Goal: Task Accomplishment & Management: Manage account settings

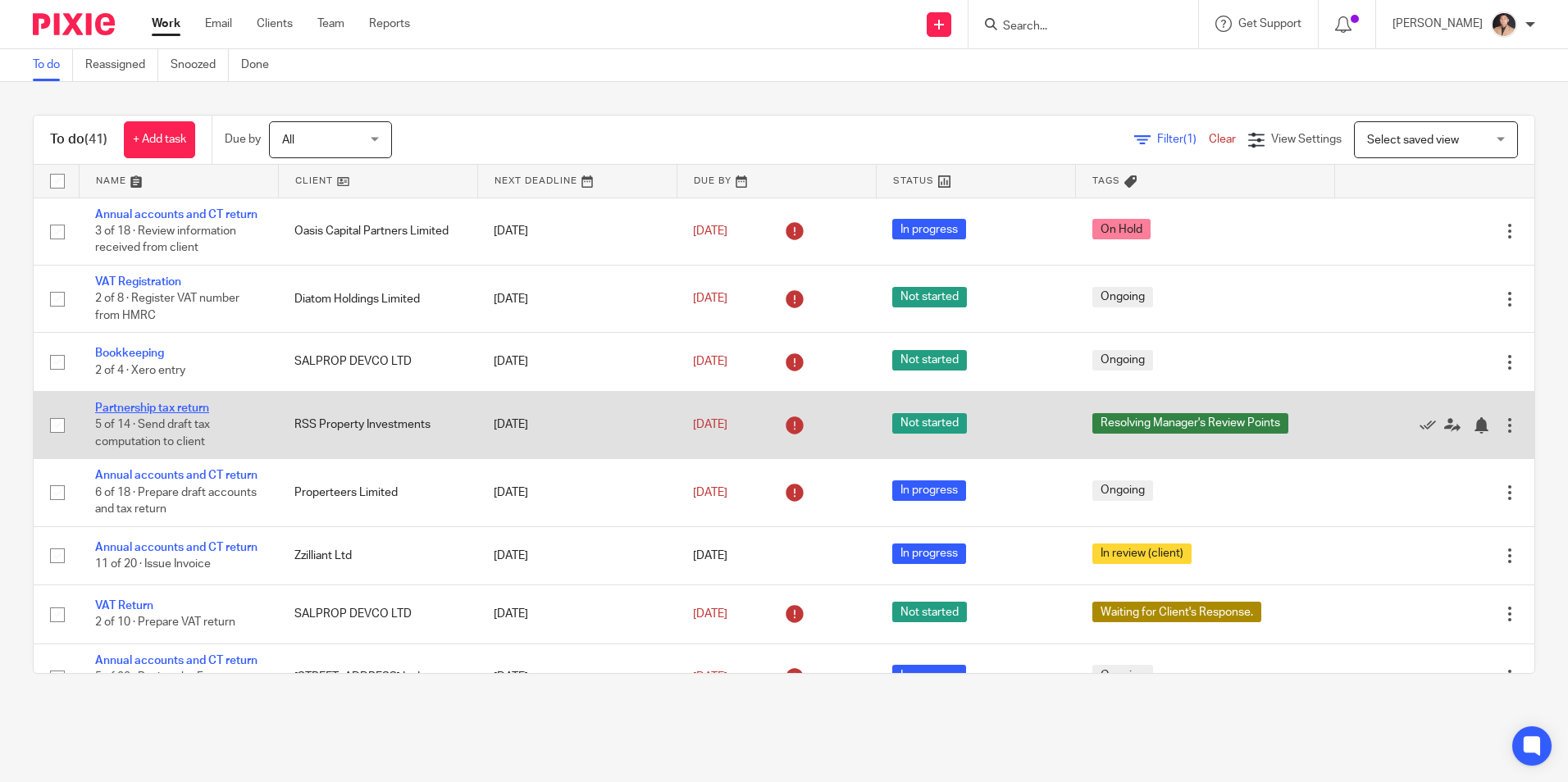
click at [169, 414] on link "Partnership tax return" at bounding box center [151, 408] width 114 height 12
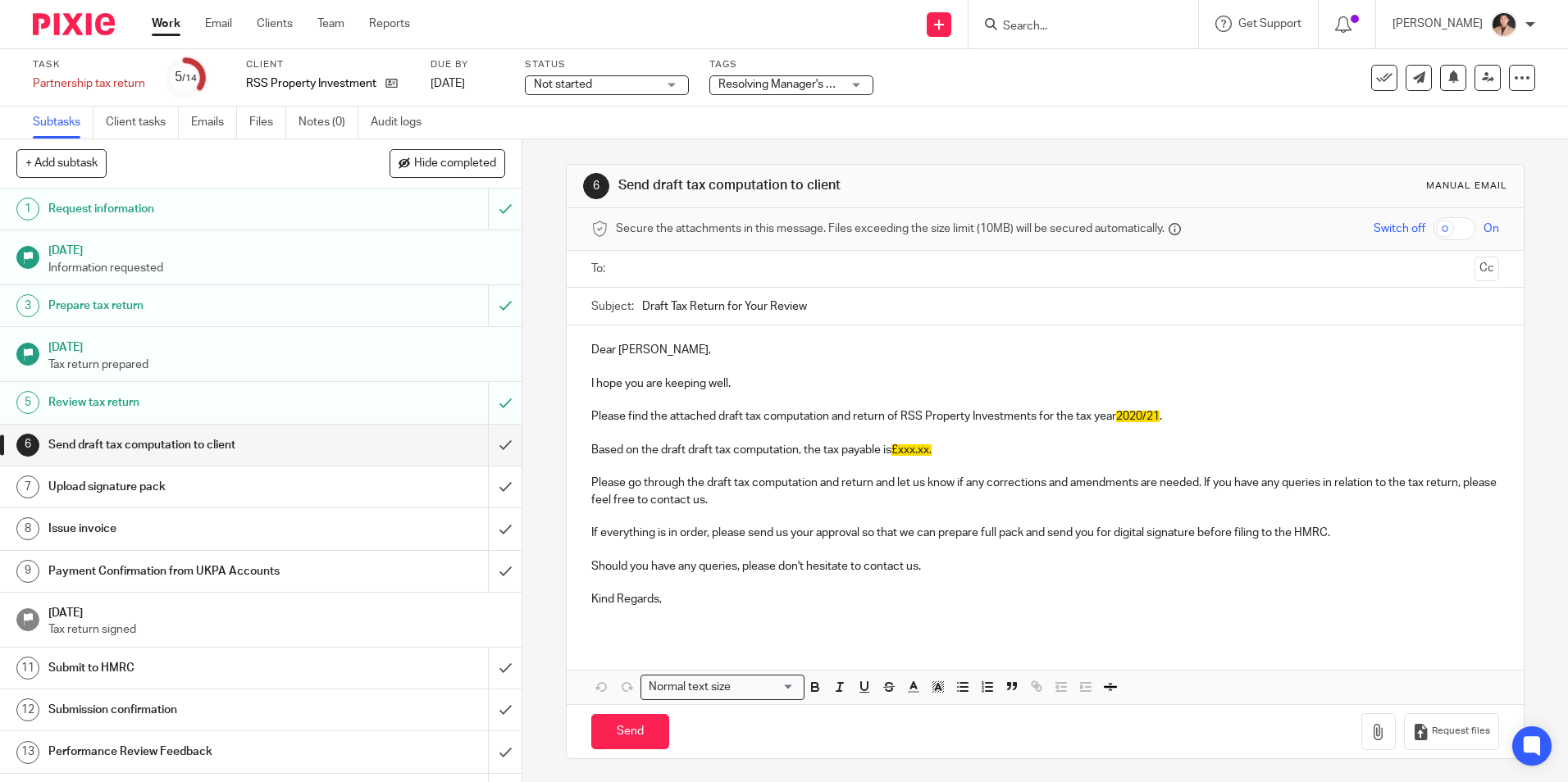
click at [769, 85] on span "Resolving Manager's Review Points" at bounding box center [808, 85] width 180 height 12
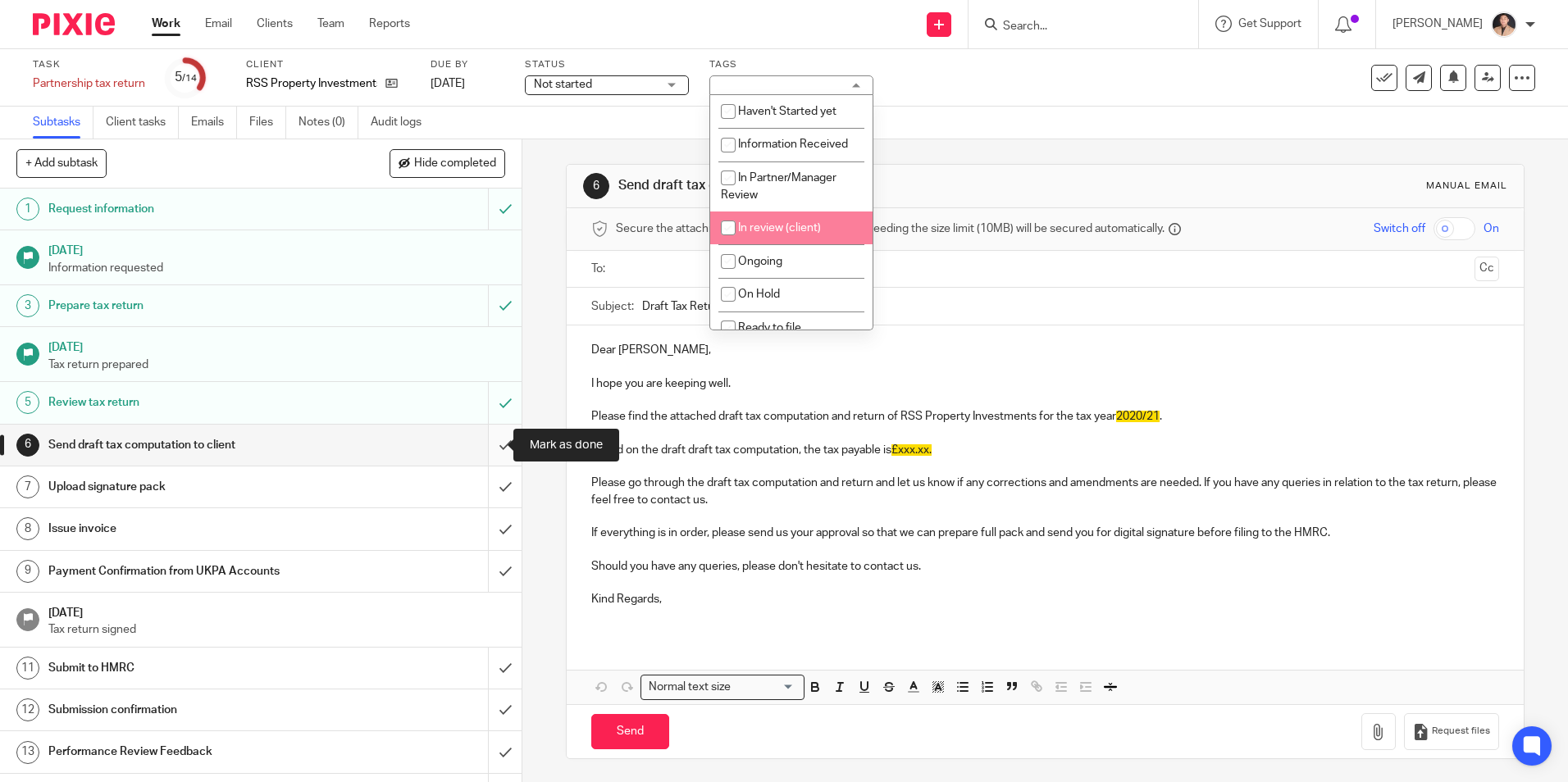
click at [476, 445] on input "submit" at bounding box center [261, 445] width 522 height 41
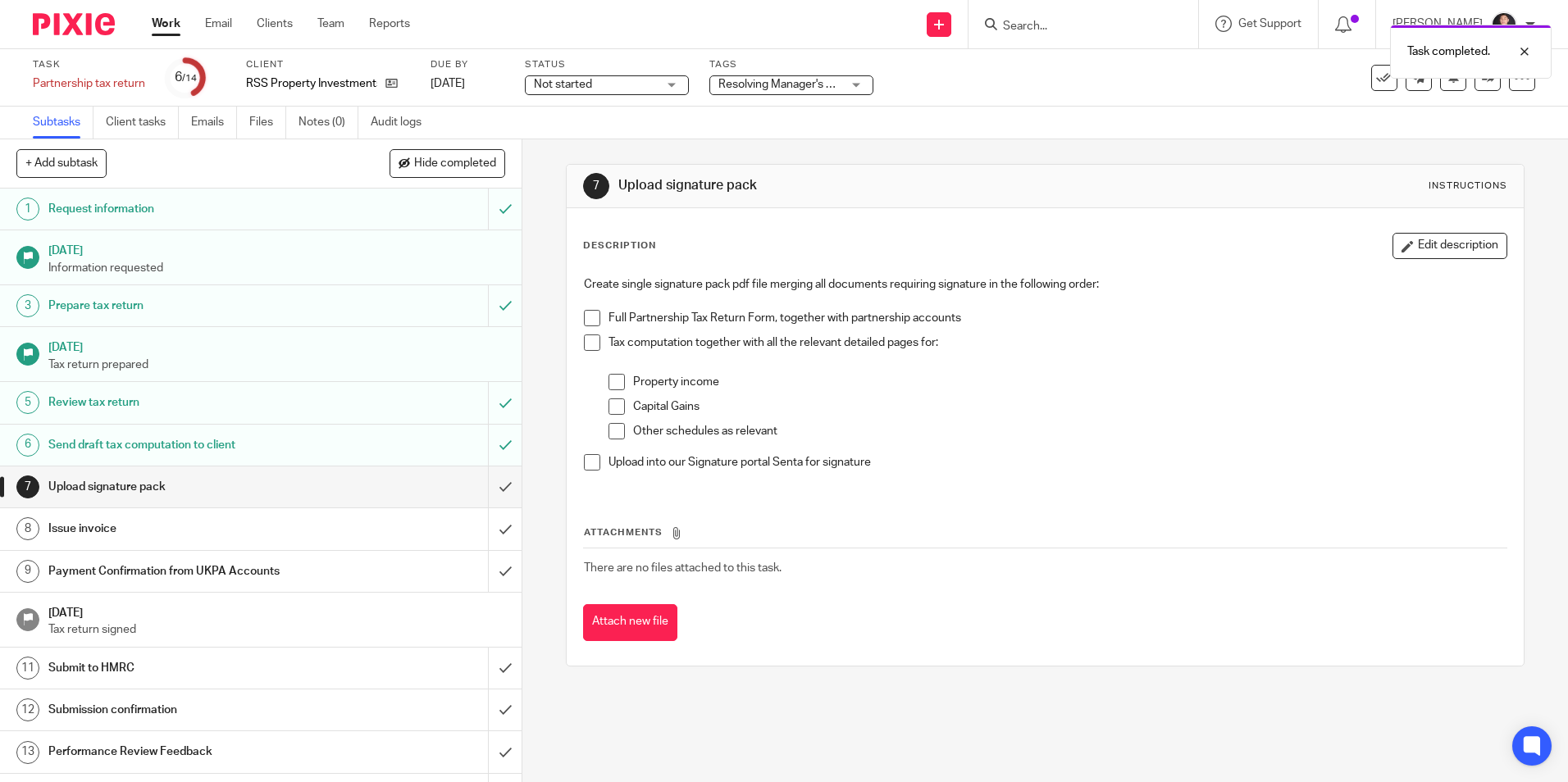
click at [759, 93] on div "Resolving Manager's Review Points" at bounding box center [791, 86] width 164 height 20
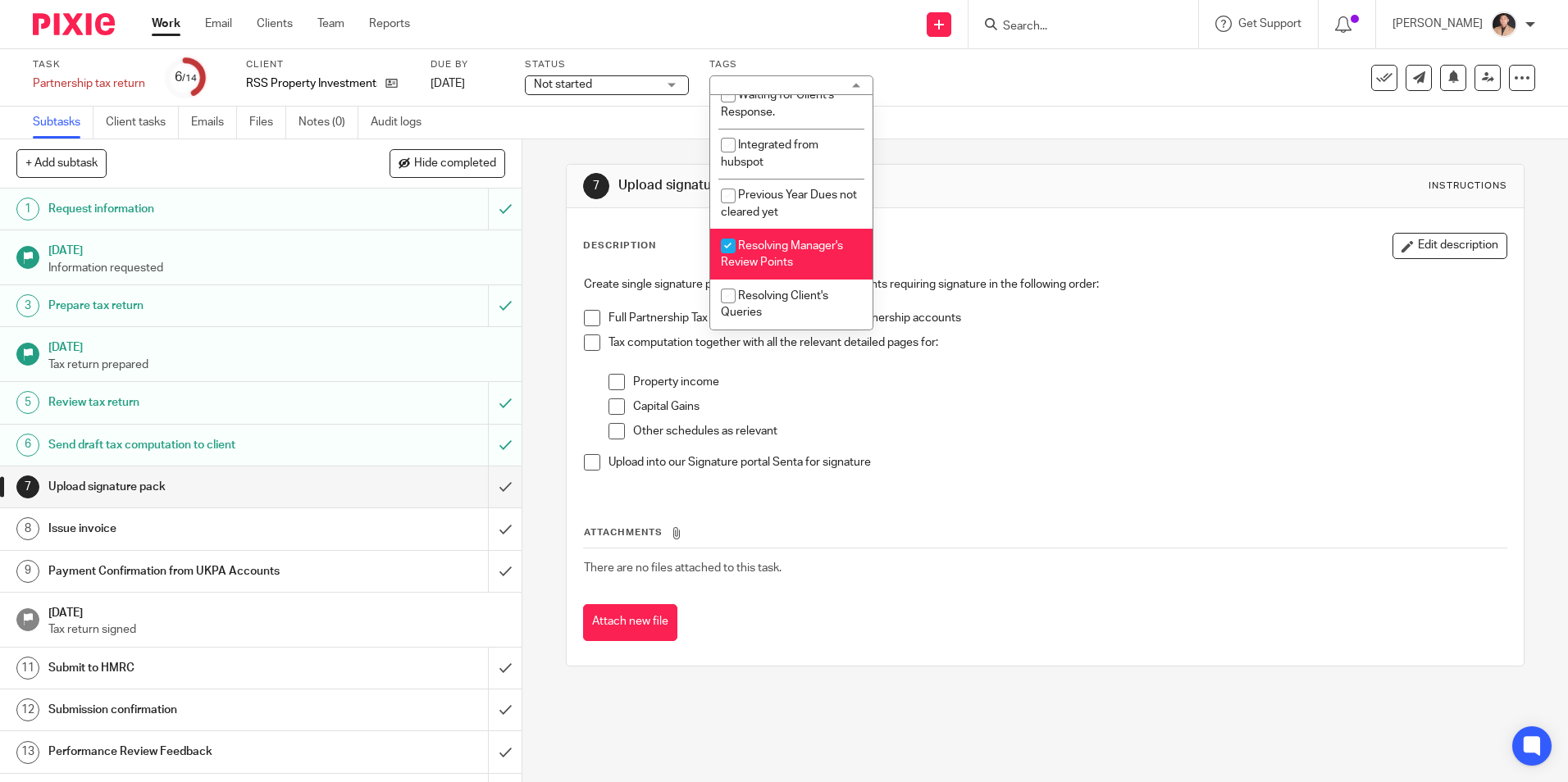
click at [759, 250] on span "Resolving Manager's Review Points" at bounding box center [782, 254] width 122 height 29
checkbox input "false"
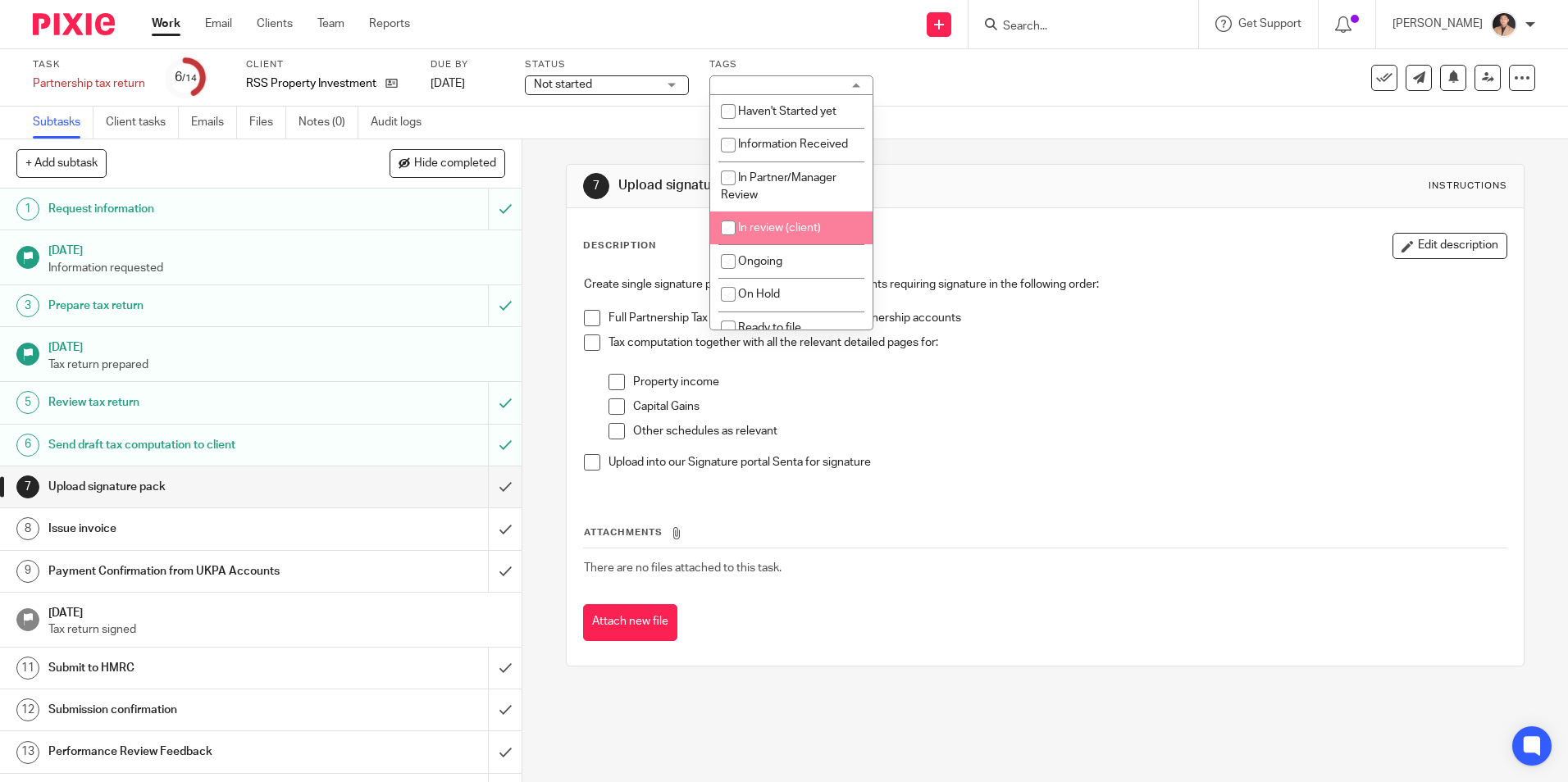
click at [765, 234] on li "In review (client)" at bounding box center [791, 229] width 162 height 33
checkbox input "true"
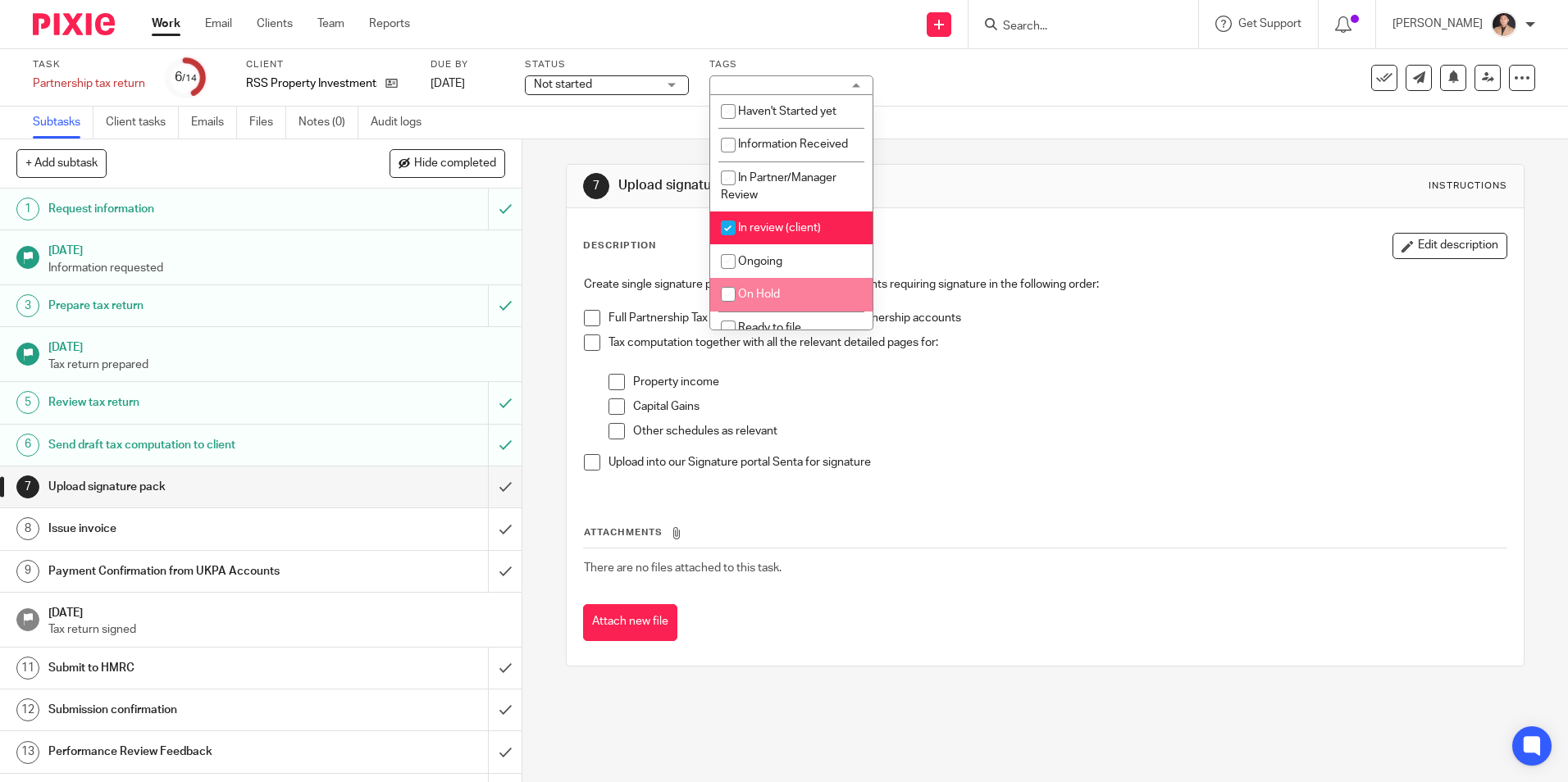
click at [499, 52] on div "Task Partnership tax return Save Partnership tax return 6 /14 Client RSS Proper…" at bounding box center [784, 77] width 1568 height 57
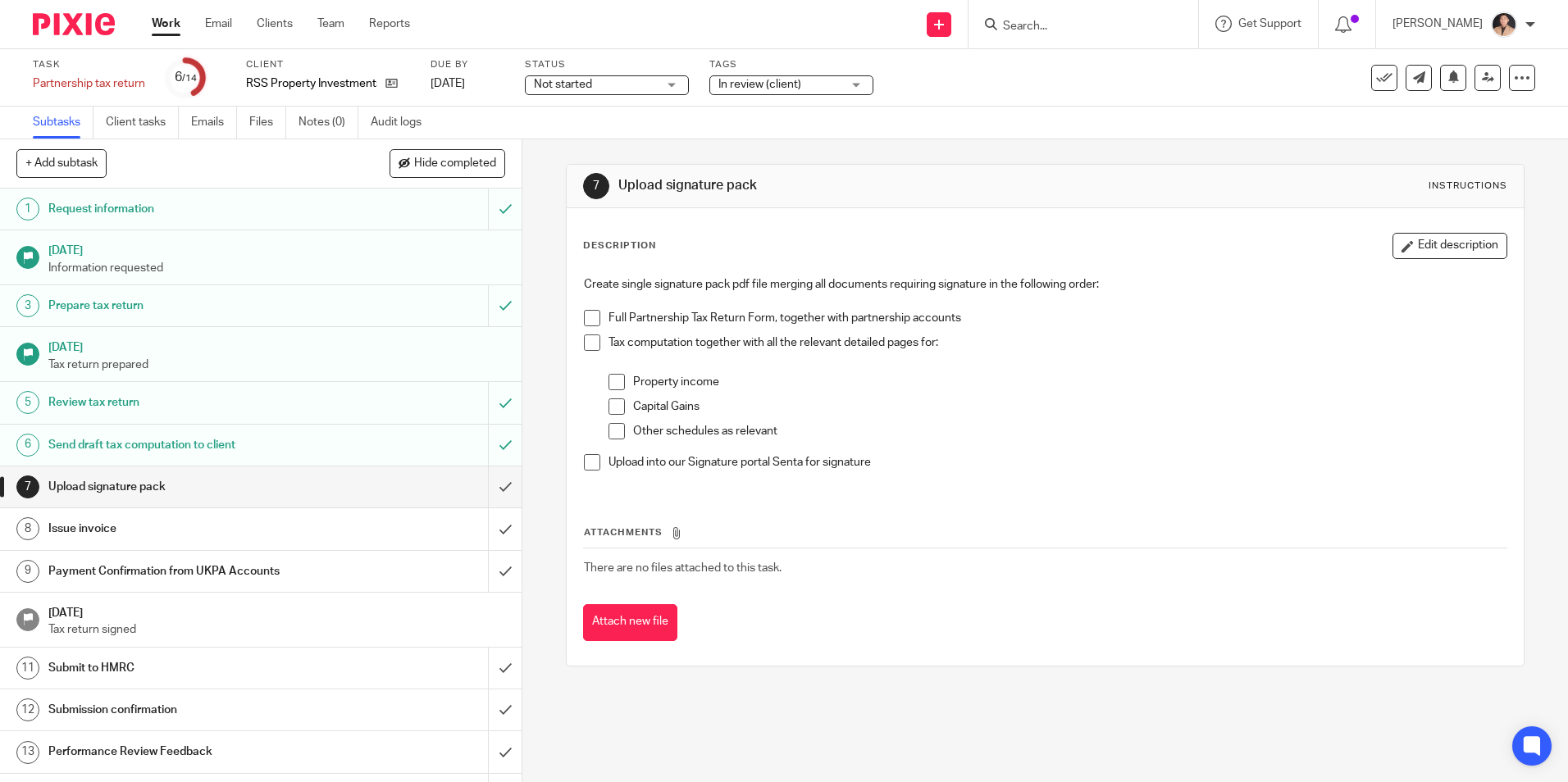
click at [167, 31] on link "Work" at bounding box center [166, 24] width 29 height 17
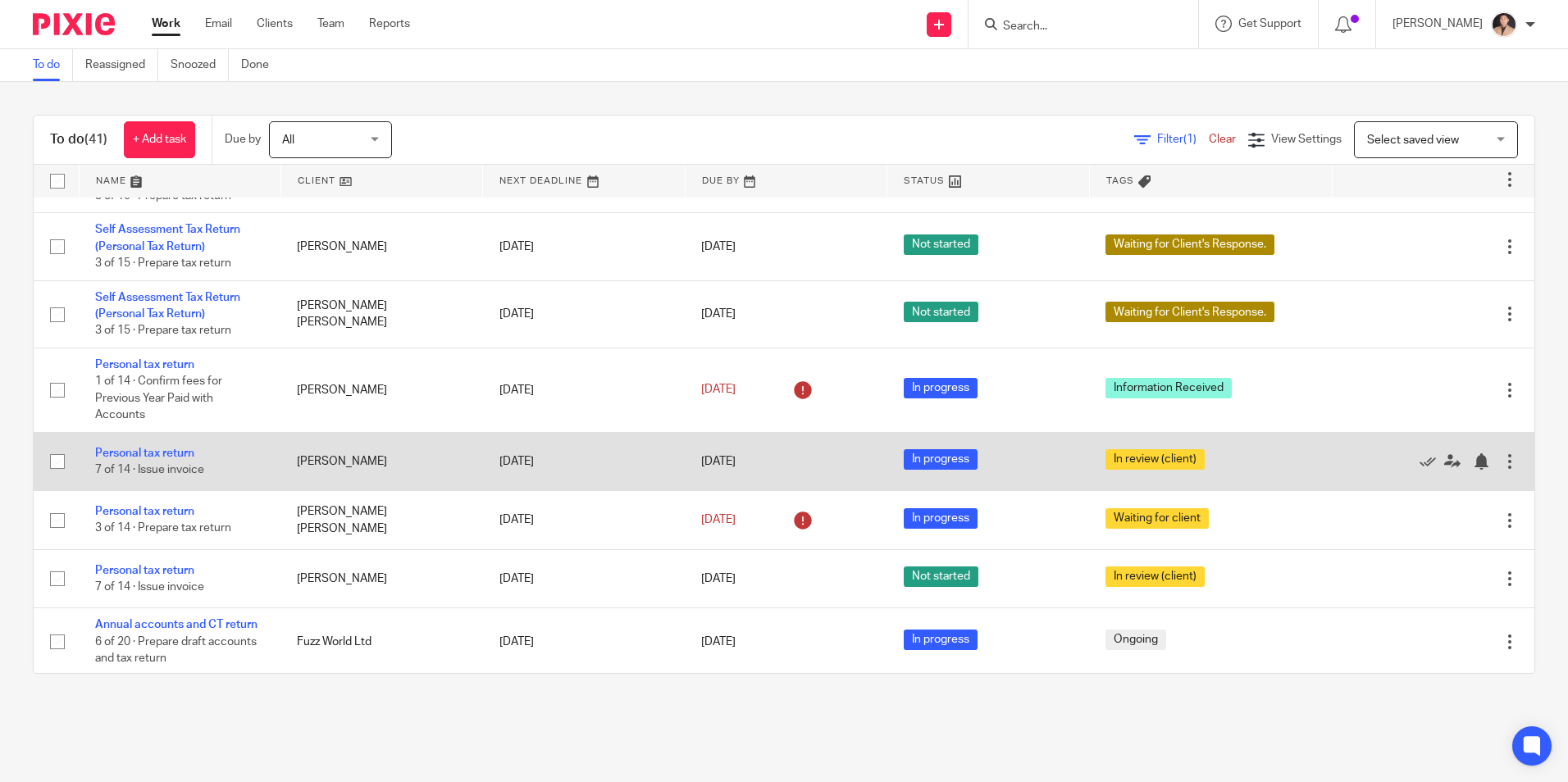
scroll to position [2058, 0]
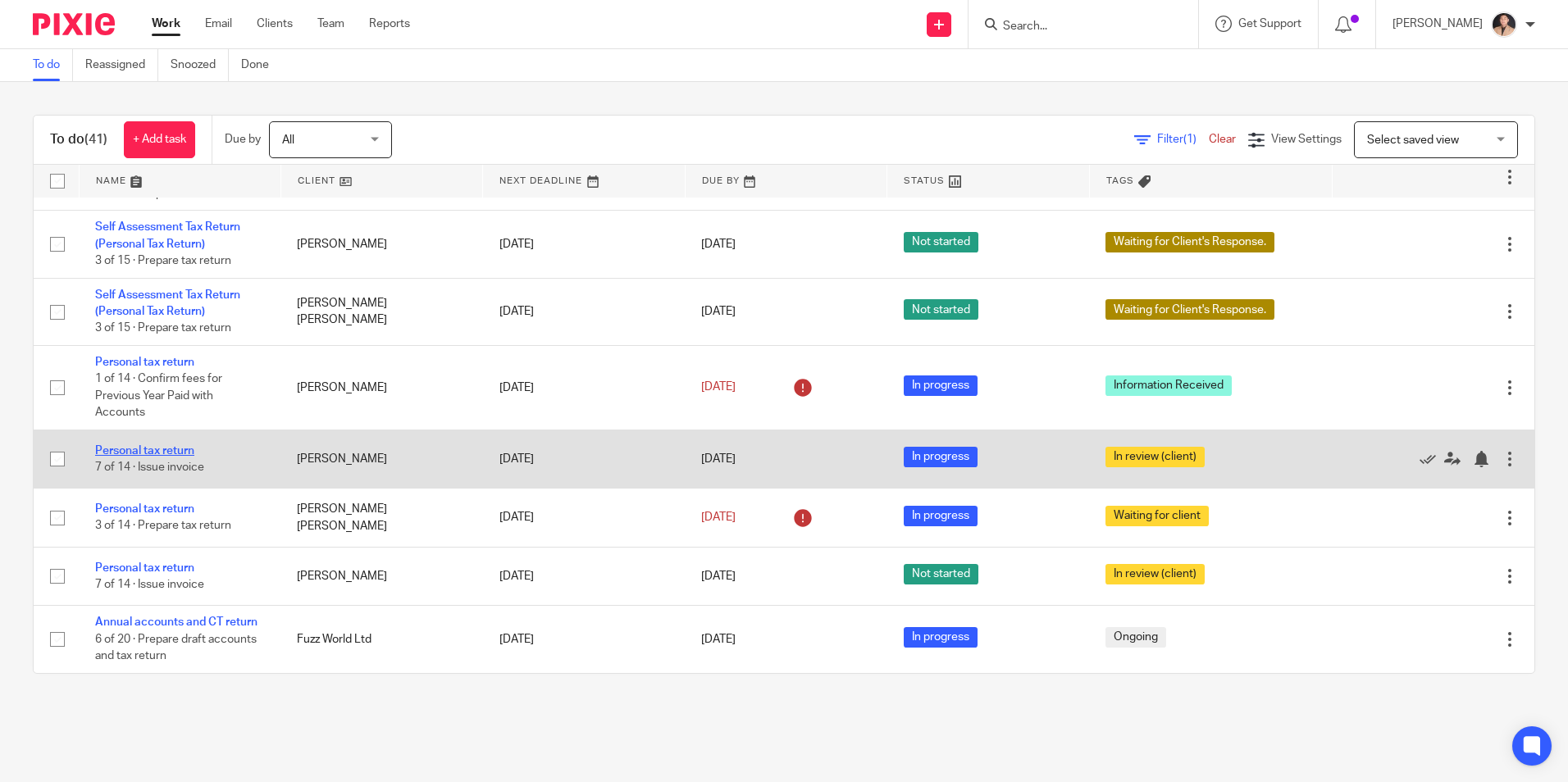
click at [149, 447] on link "Personal tax return" at bounding box center [144, 451] width 99 height 12
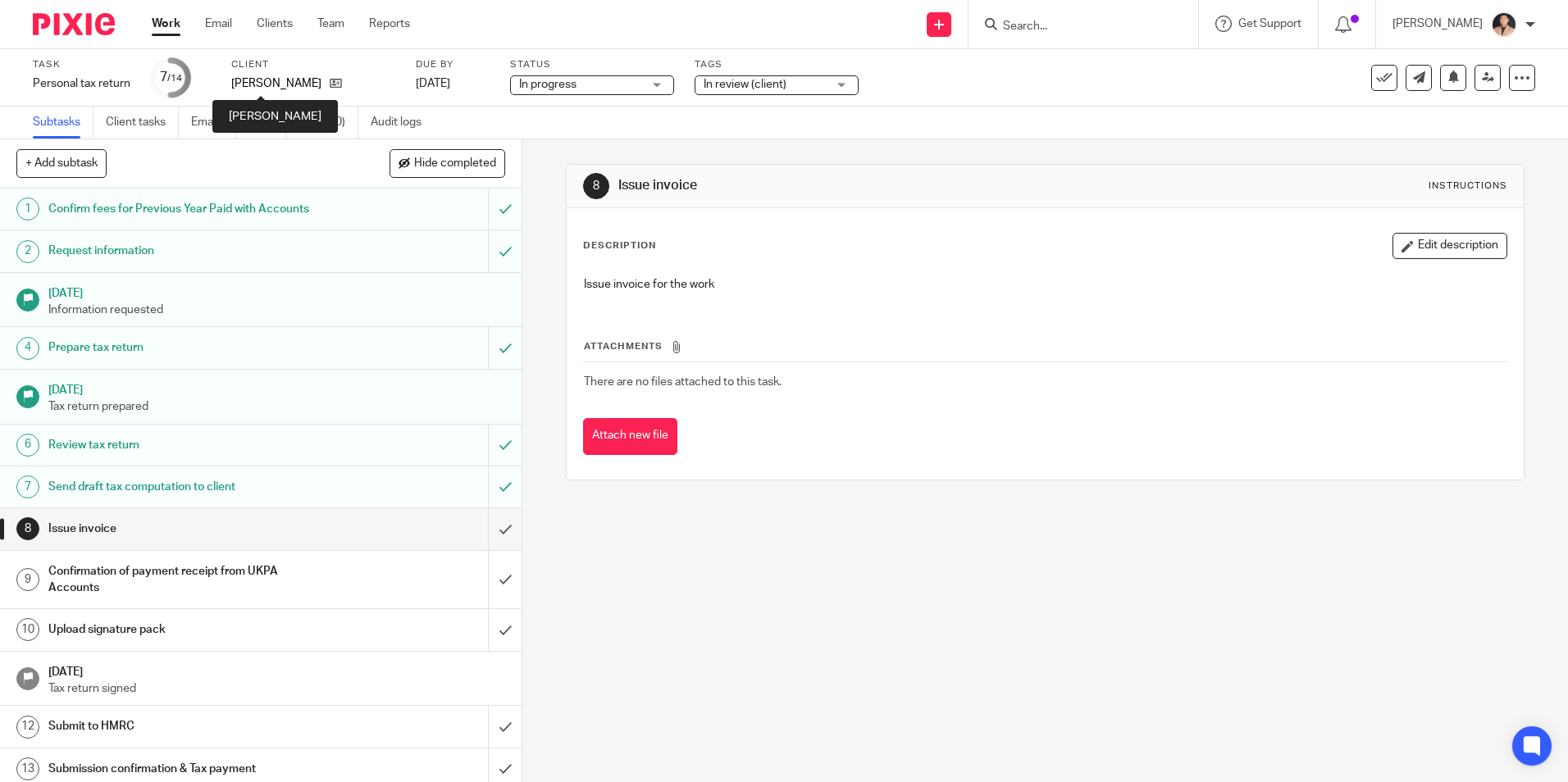
click at [284, 87] on p "[PERSON_NAME]" at bounding box center [276, 84] width 91 height 17
click at [330, 87] on icon at bounding box center [336, 83] width 12 height 12
click at [346, 125] on link "Notes (0)" at bounding box center [328, 122] width 60 height 32
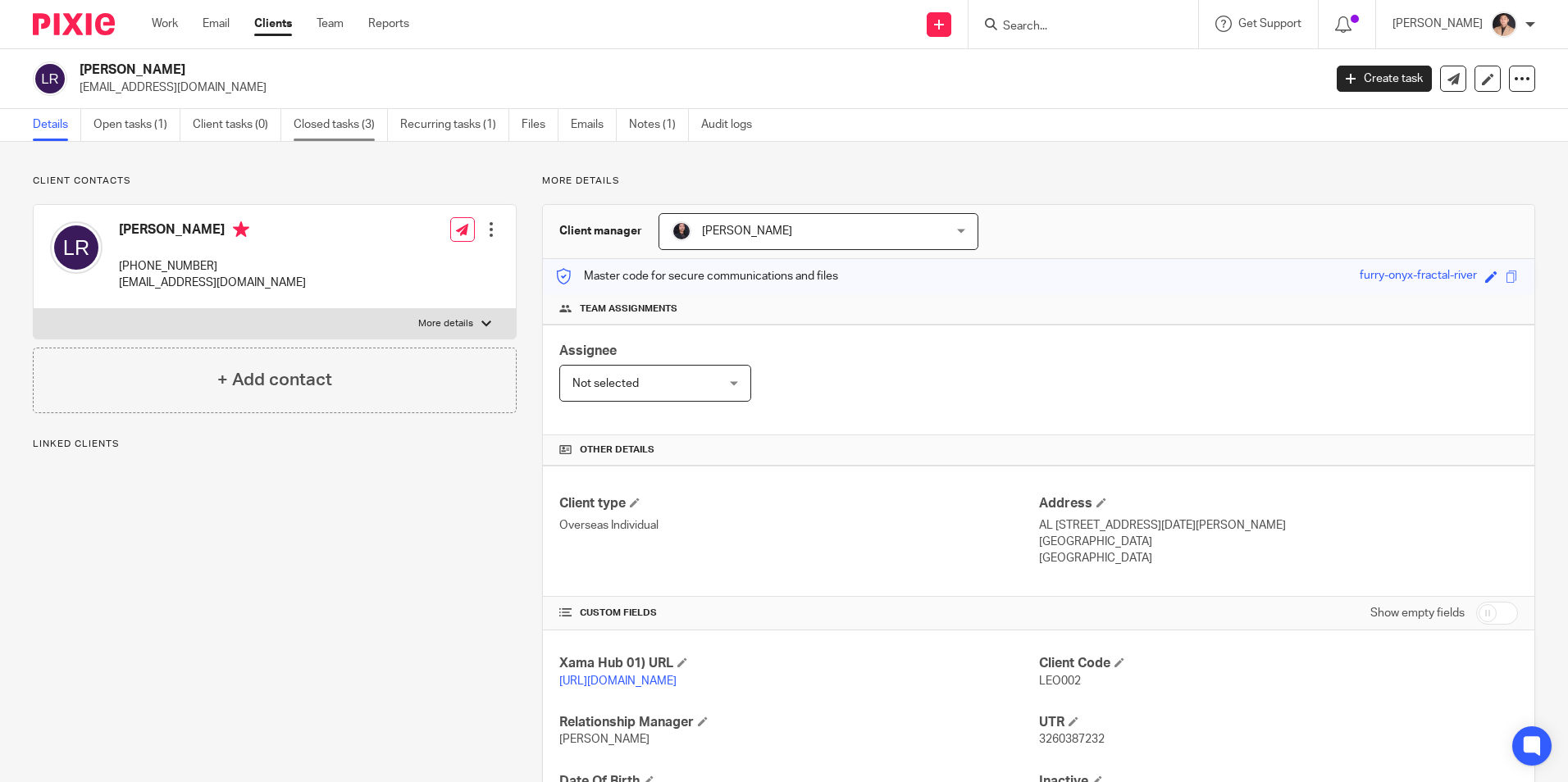
click at [337, 125] on link "Closed tasks (3)" at bounding box center [340, 125] width 94 height 32
click at [322, 125] on link "Closed tasks (3)" at bounding box center [340, 125] width 94 height 32
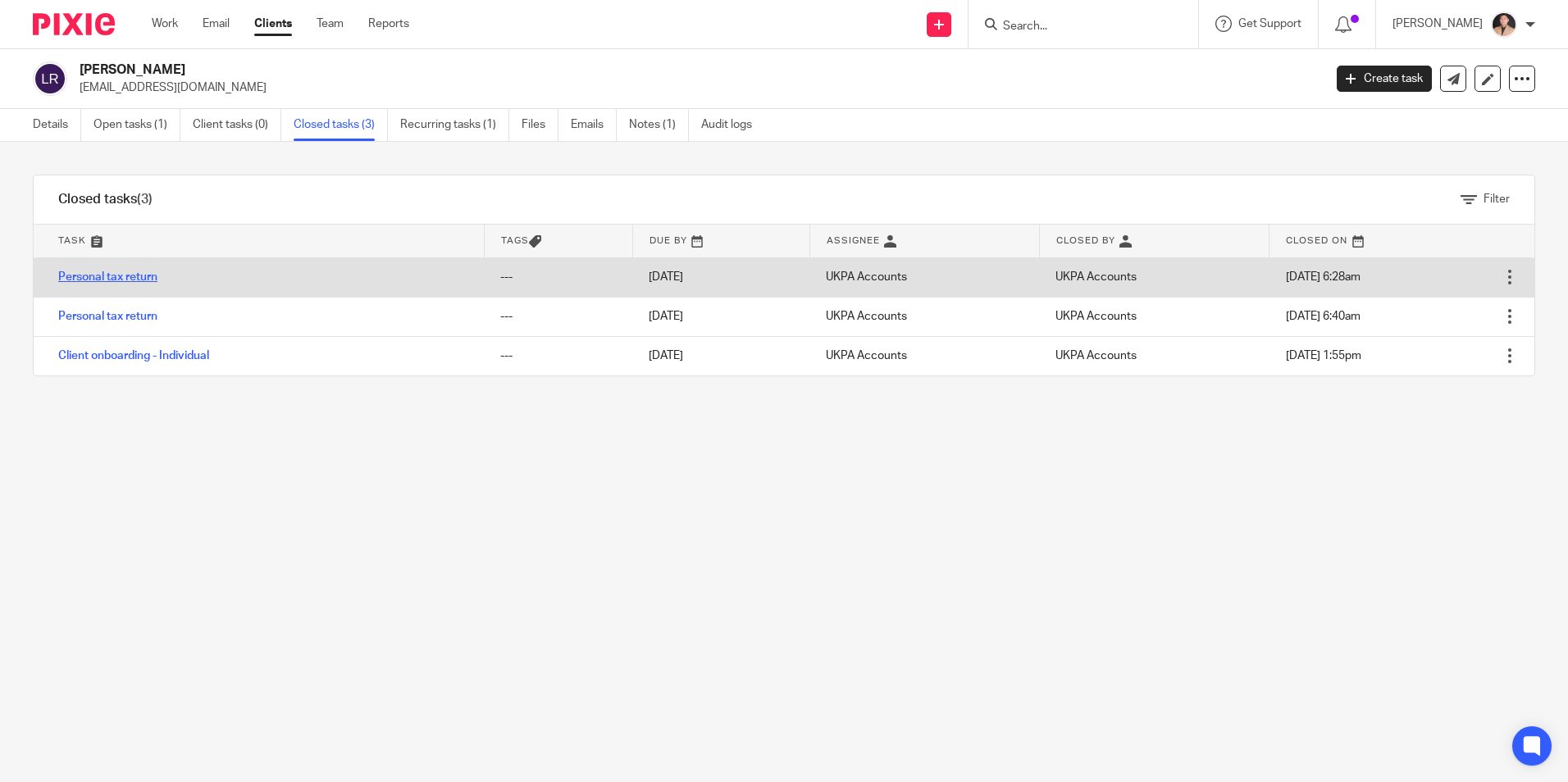
drag, startPoint x: 71, startPoint y: 275, endPoint x: 131, endPoint y: 279, distance: 60.1
click at [71, 275] on link "Personal tax return" at bounding box center [107, 278] width 99 height 12
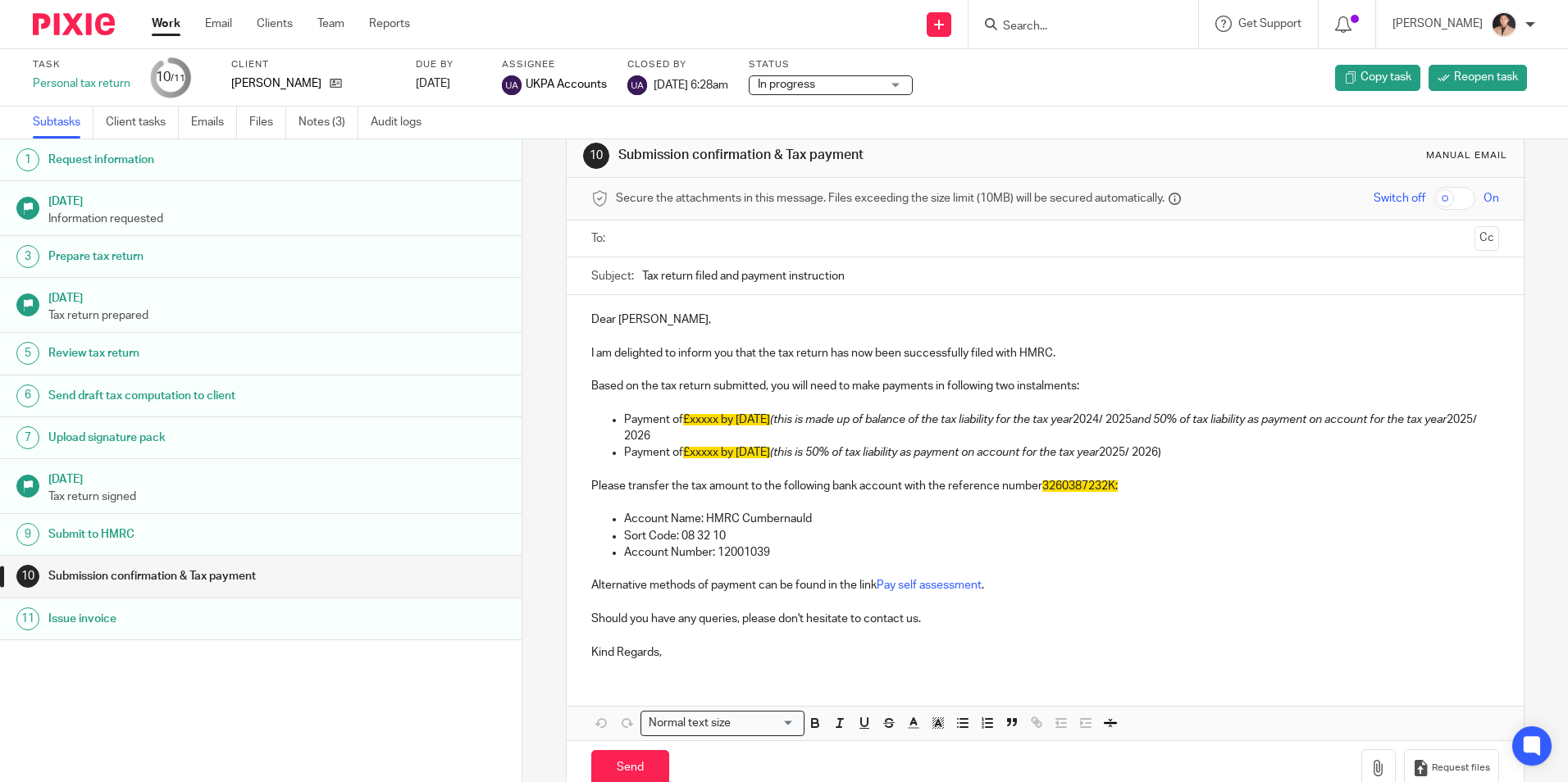
scroll to position [68, 0]
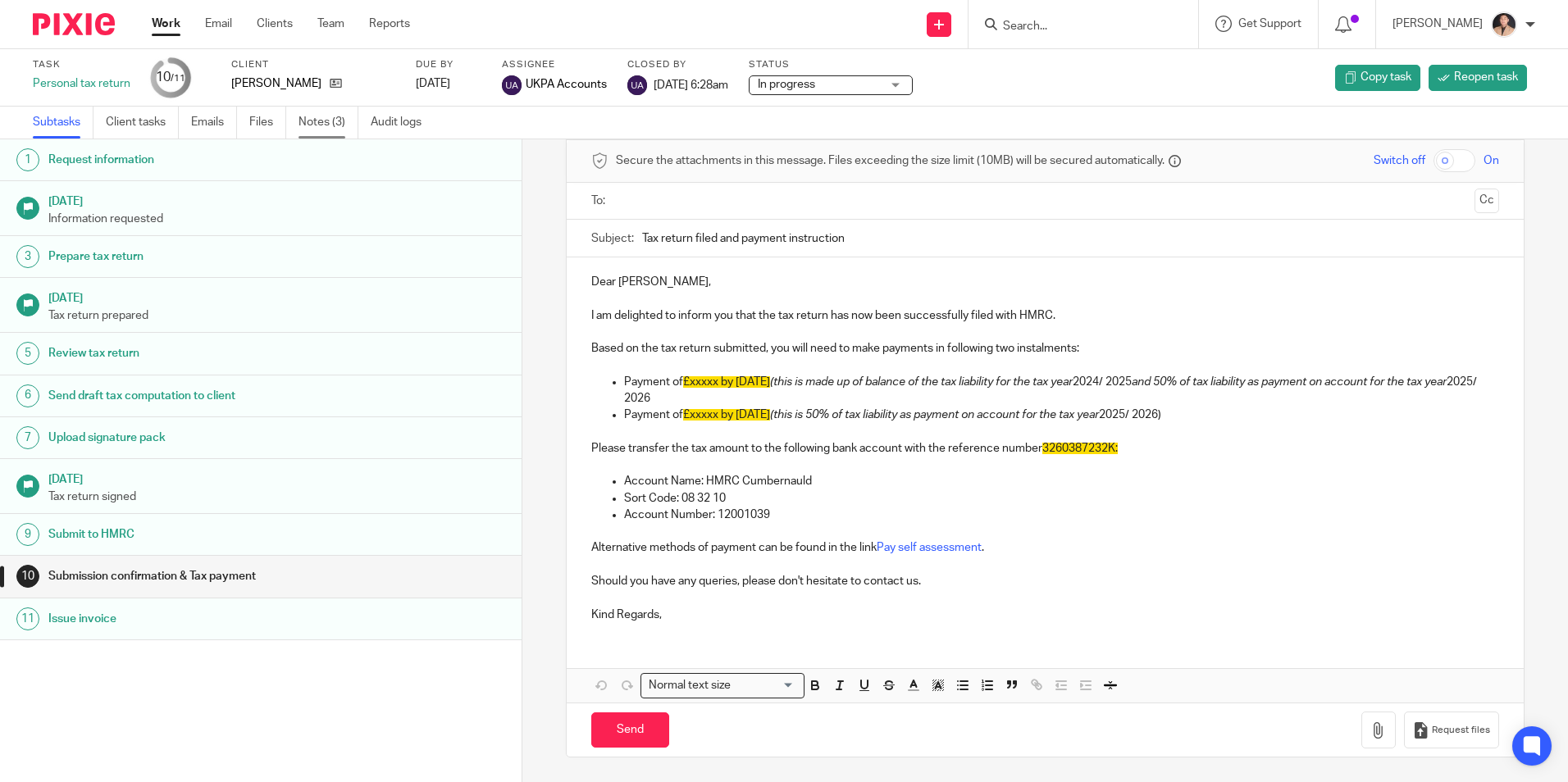
drag, startPoint x: 315, startPoint y: 118, endPoint x: 313, endPoint y: 135, distance: 17.1
click at [315, 118] on link "Notes (3)" at bounding box center [328, 122] width 60 height 32
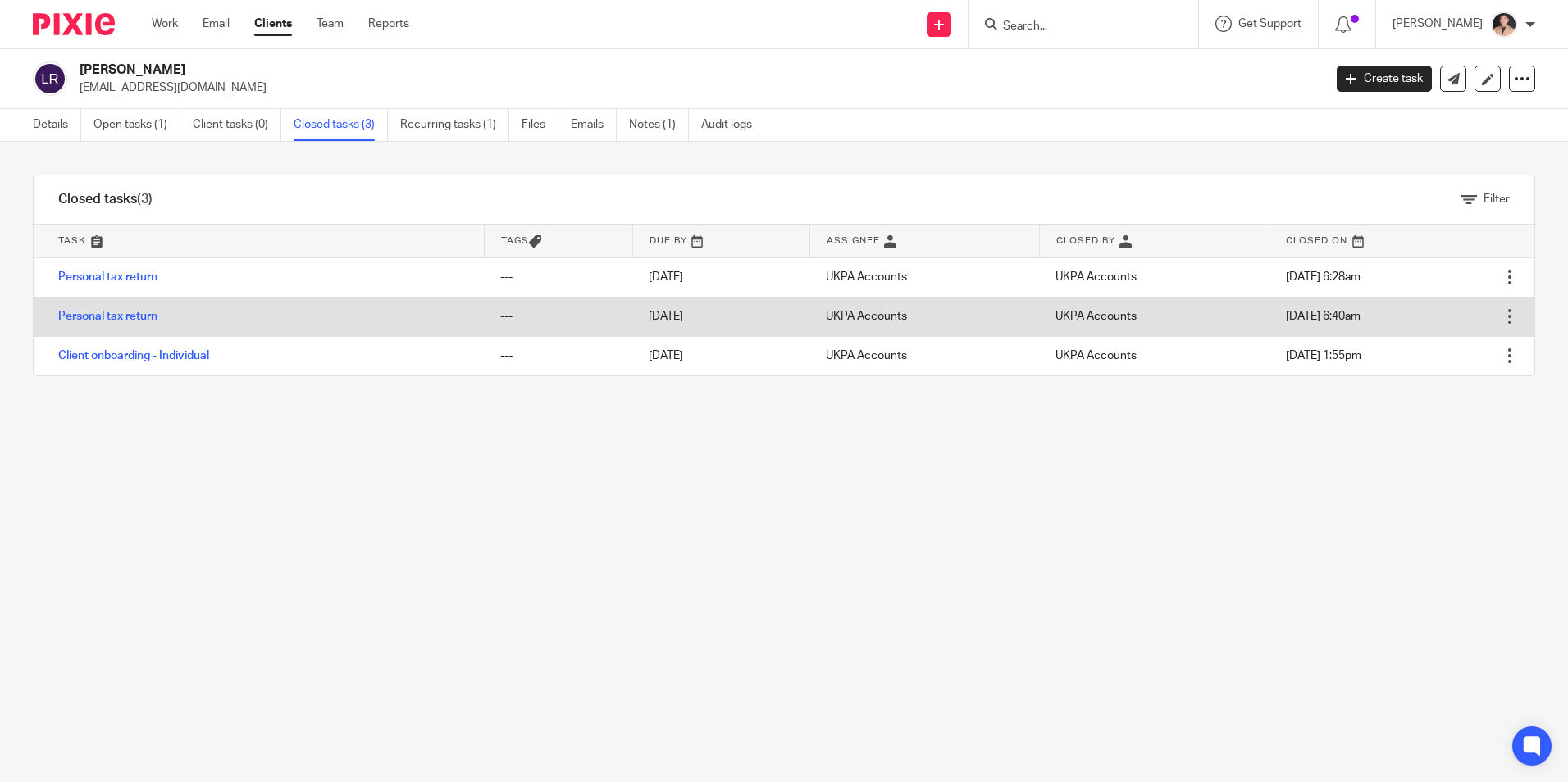
click at [151, 313] on link "Personal tax return" at bounding box center [107, 317] width 99 height 12
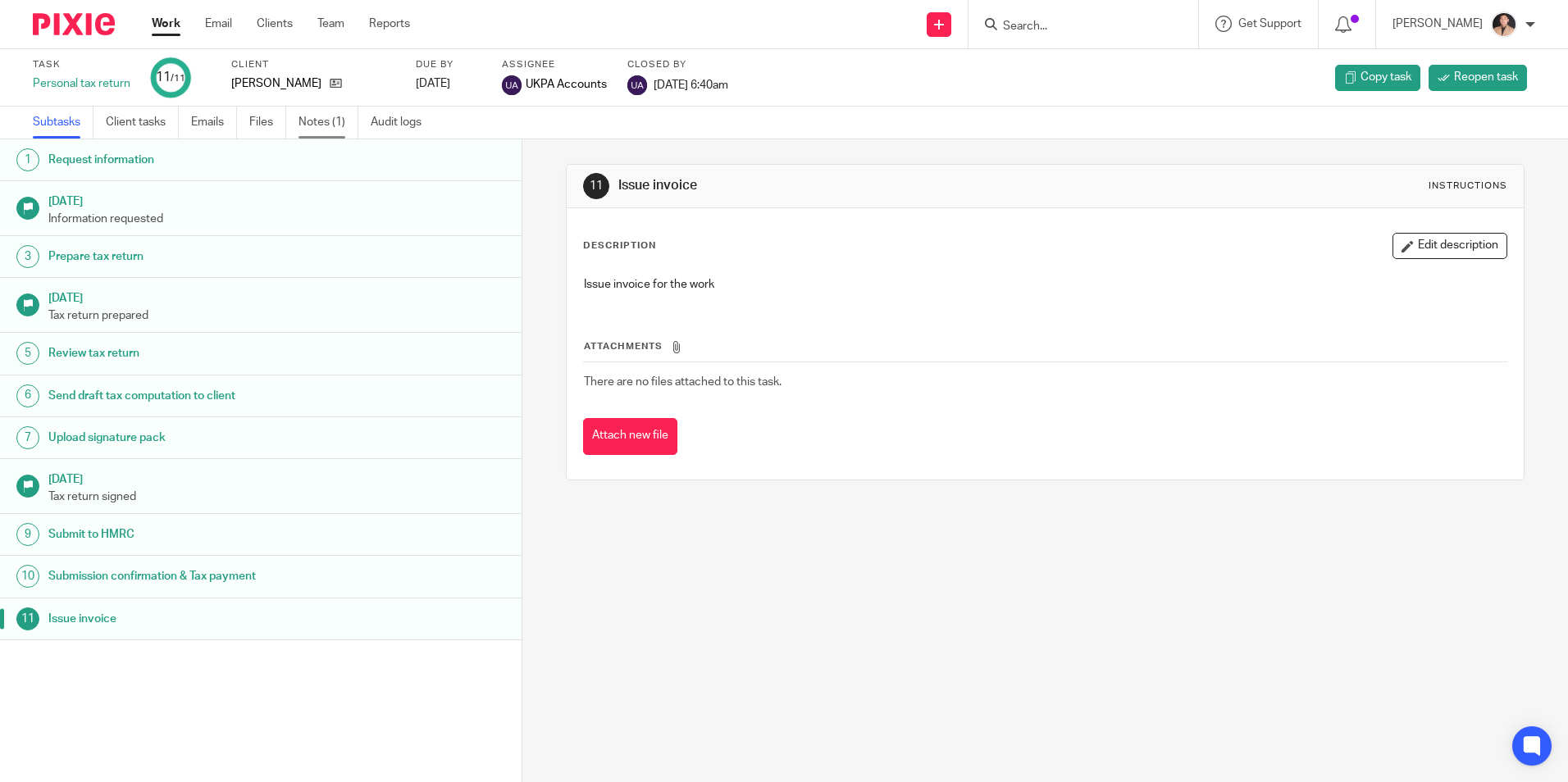
click at [321, 112] on link "Notes (1)" at bounding box center [328, 122] width 60 height 32
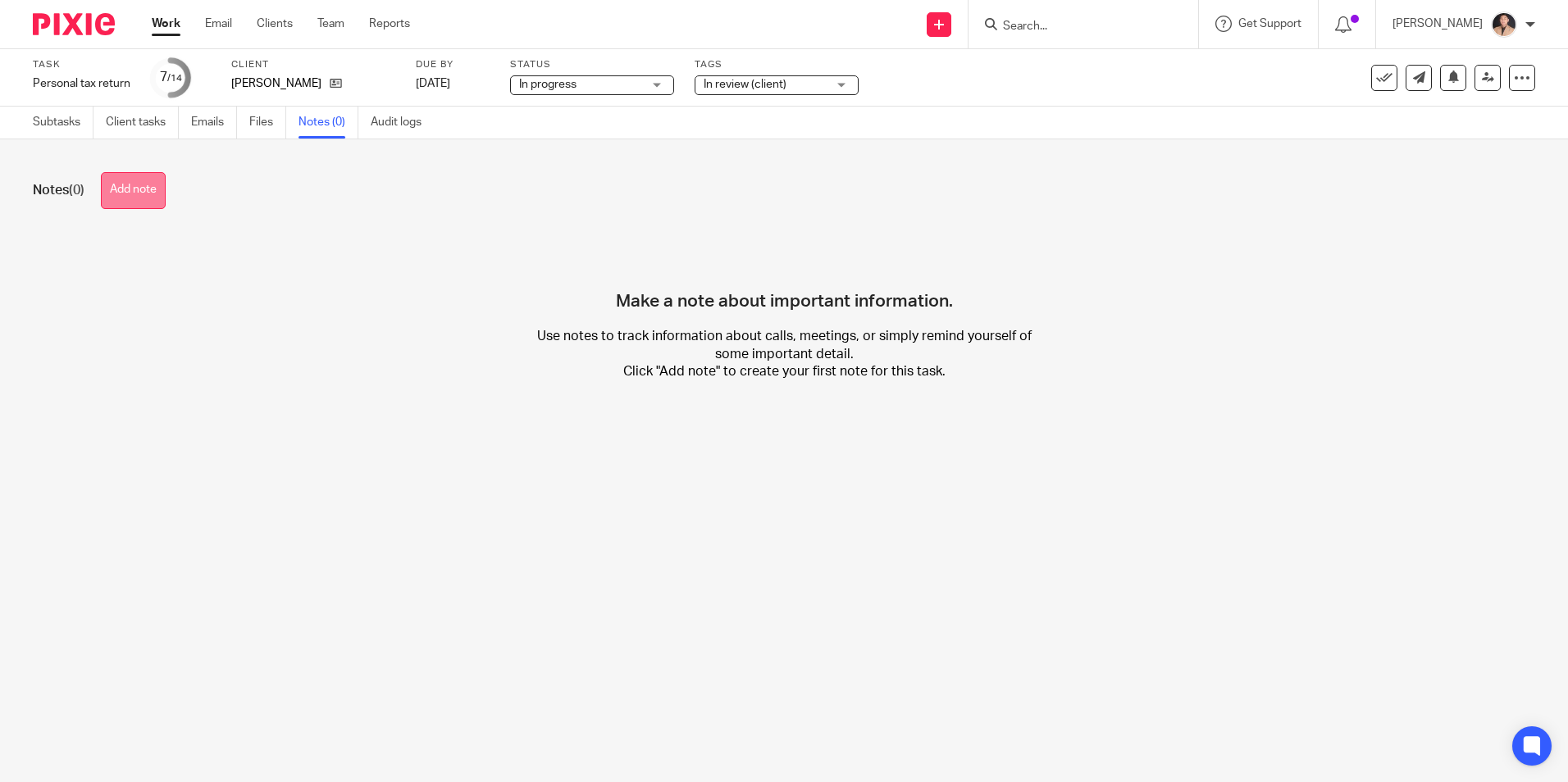
click at [164, 201] on button "Add note" at bounding box center [133, 190] width 65 height 37
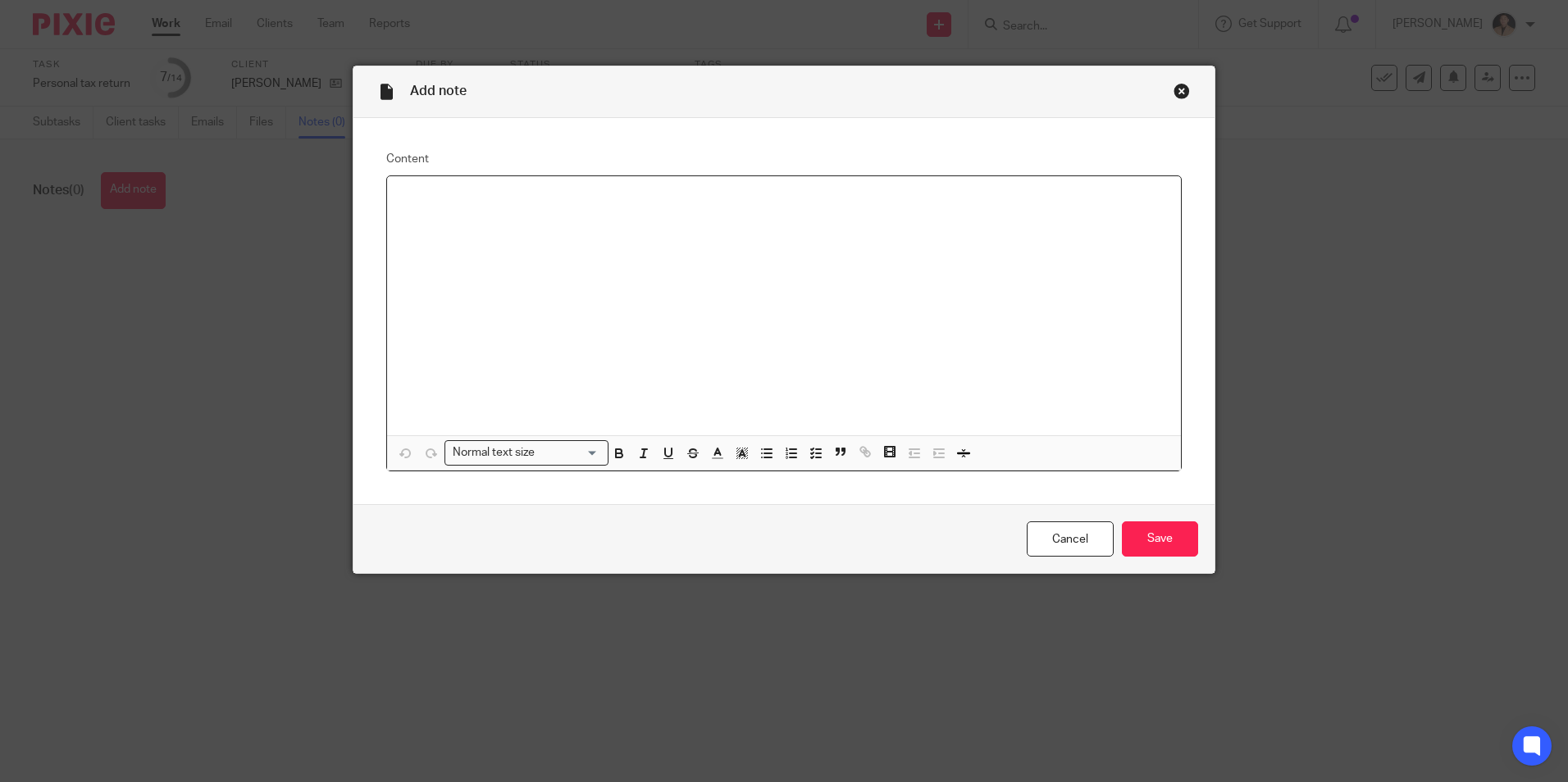
click at [617, 237] on div at bounding box center [784, 306] width 794 height 259
click at [1161, 543] on input "Save" at bounding box center [1161, 539] width 76 height 35
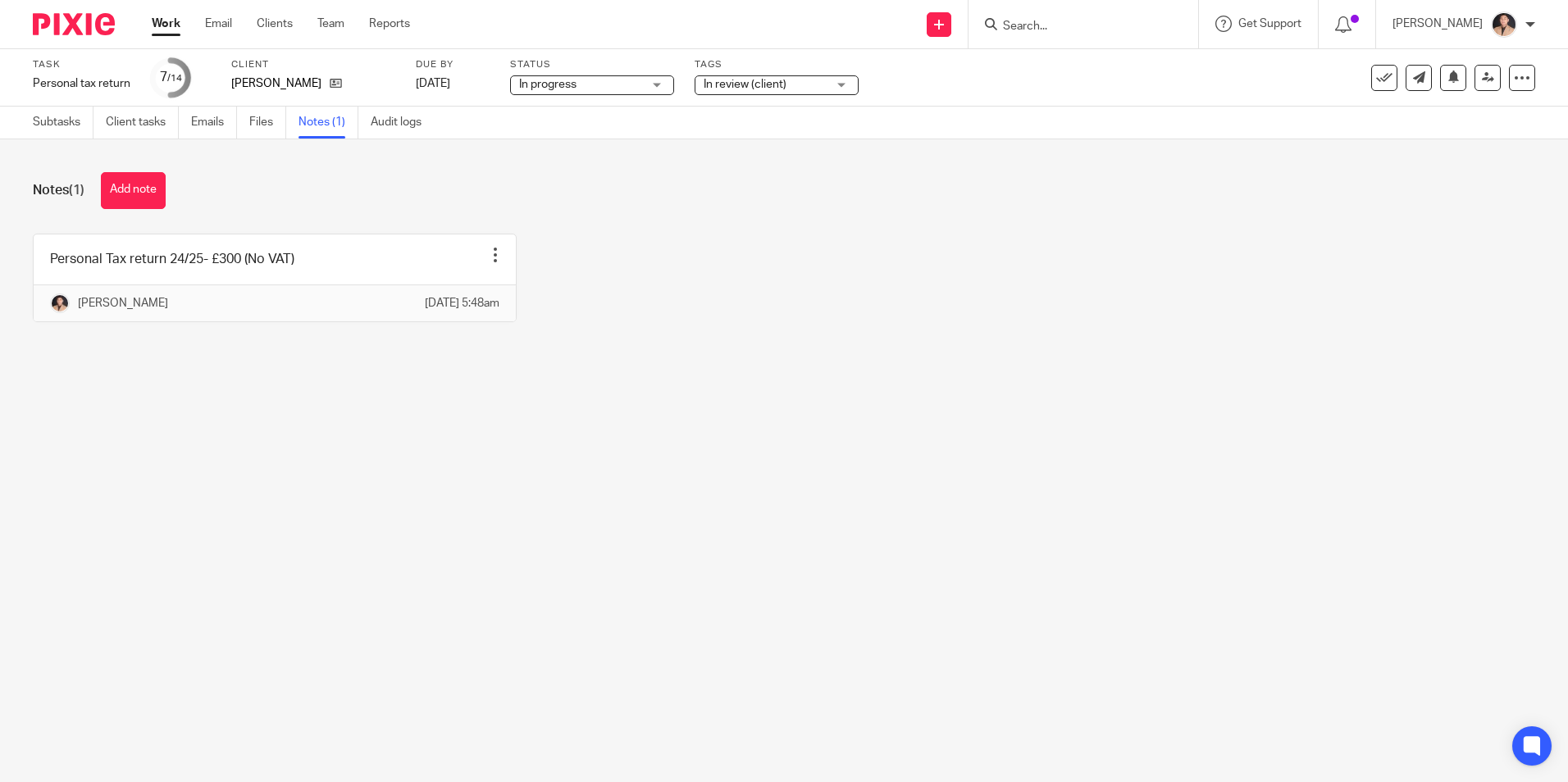
click at [743, 70] on label "Tags" at bounding box center [777, 65] width 164 height 13
click at [742, 91] on span "In review (client)" at bounding box center [766, 85] width 123 height 17
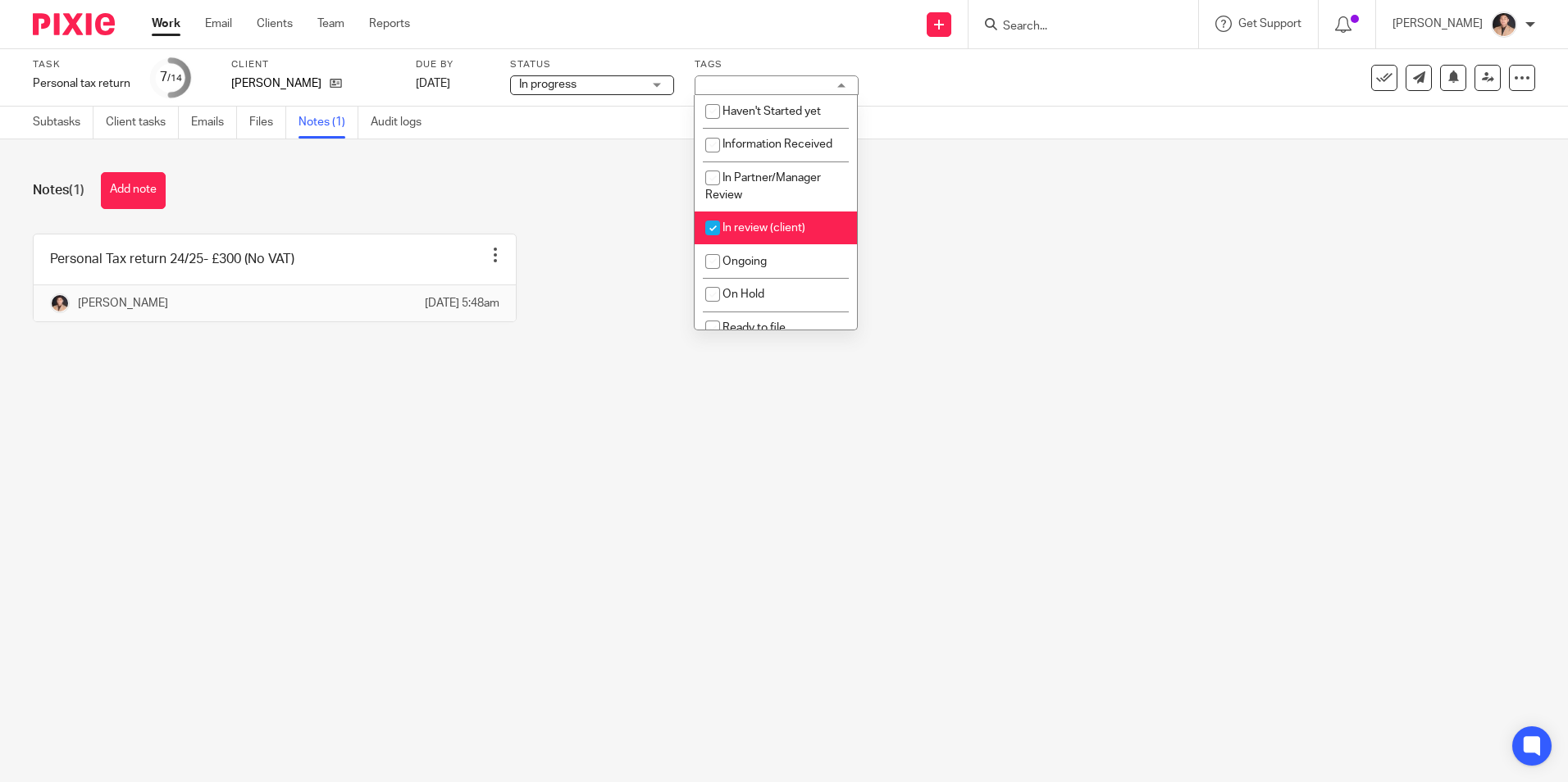
click at [771, 225] on span "In review (client)" at bounding box center [764, 228] width 83 height 12
checkbox input "false"
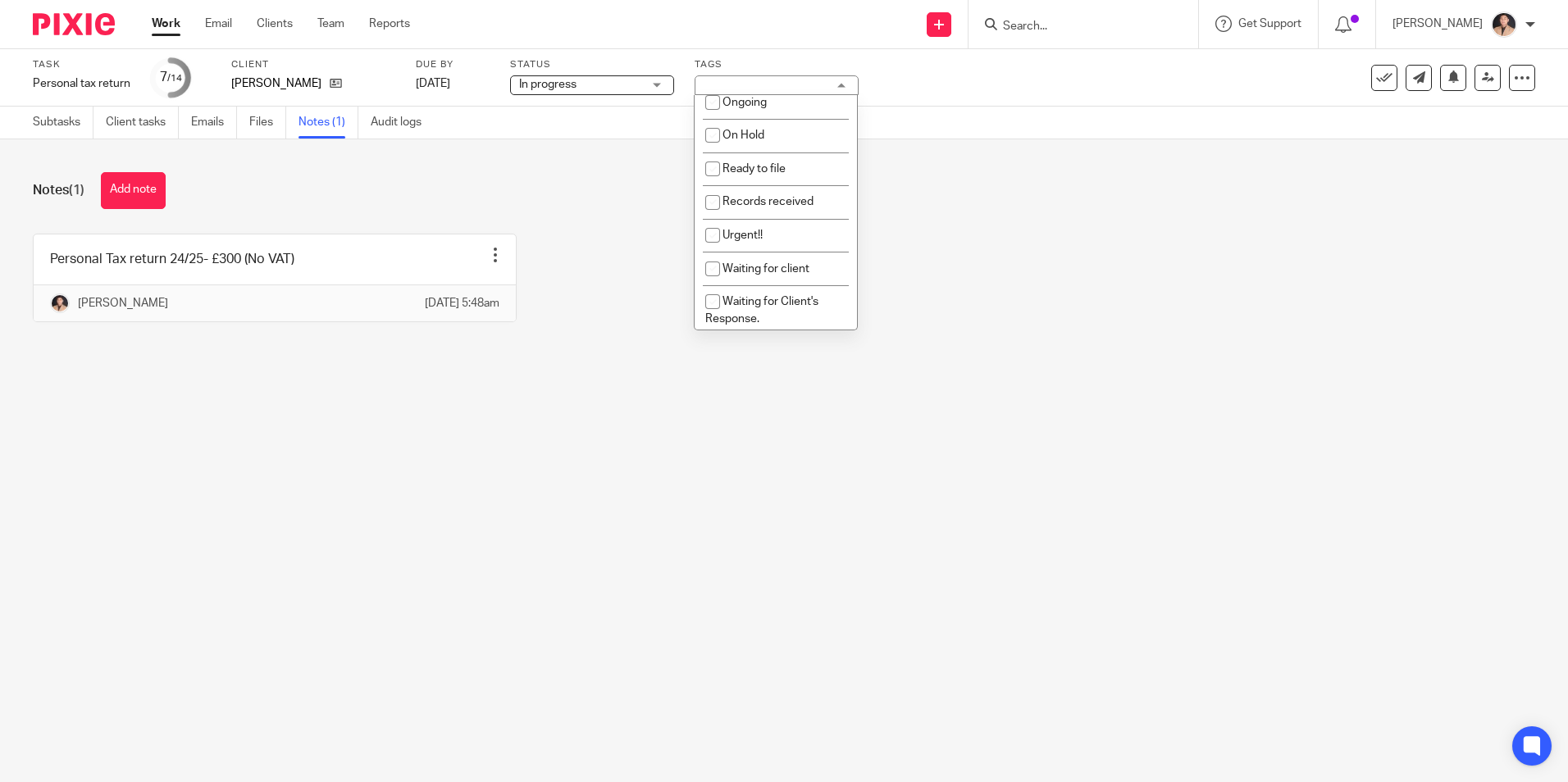
scroll to position [120, 0]
click at [737, 151] on li "Ongoing" at bounding box center [776, 141] width 162 height 33
checkbox input "true"
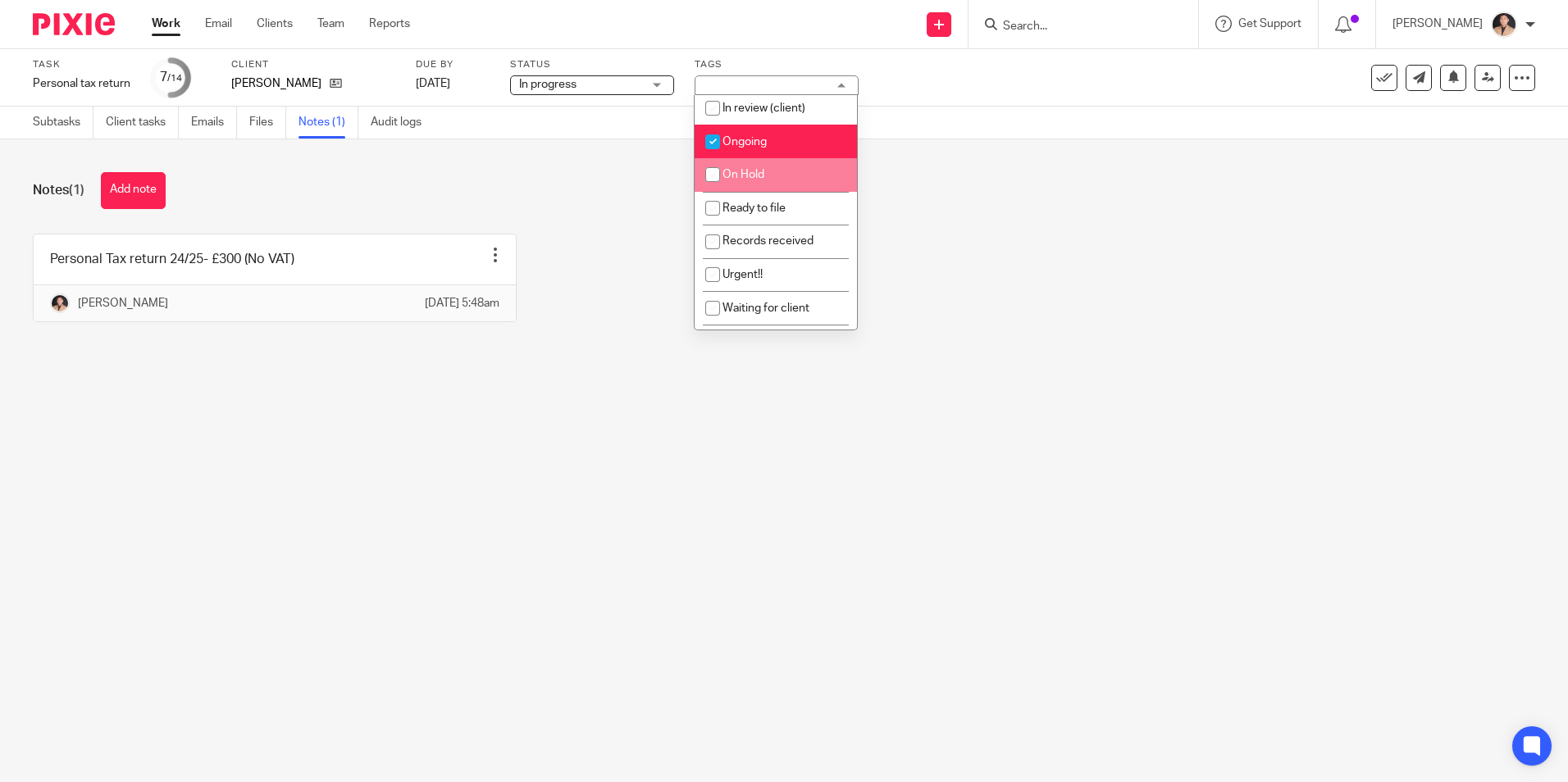
click at [968, 259] on div "Personal Tax return 24/25- £300 (No VAT) Edit note Delete note Nikhil Chaudhary…" at bounding box center [772, 290] width 1528 height 113
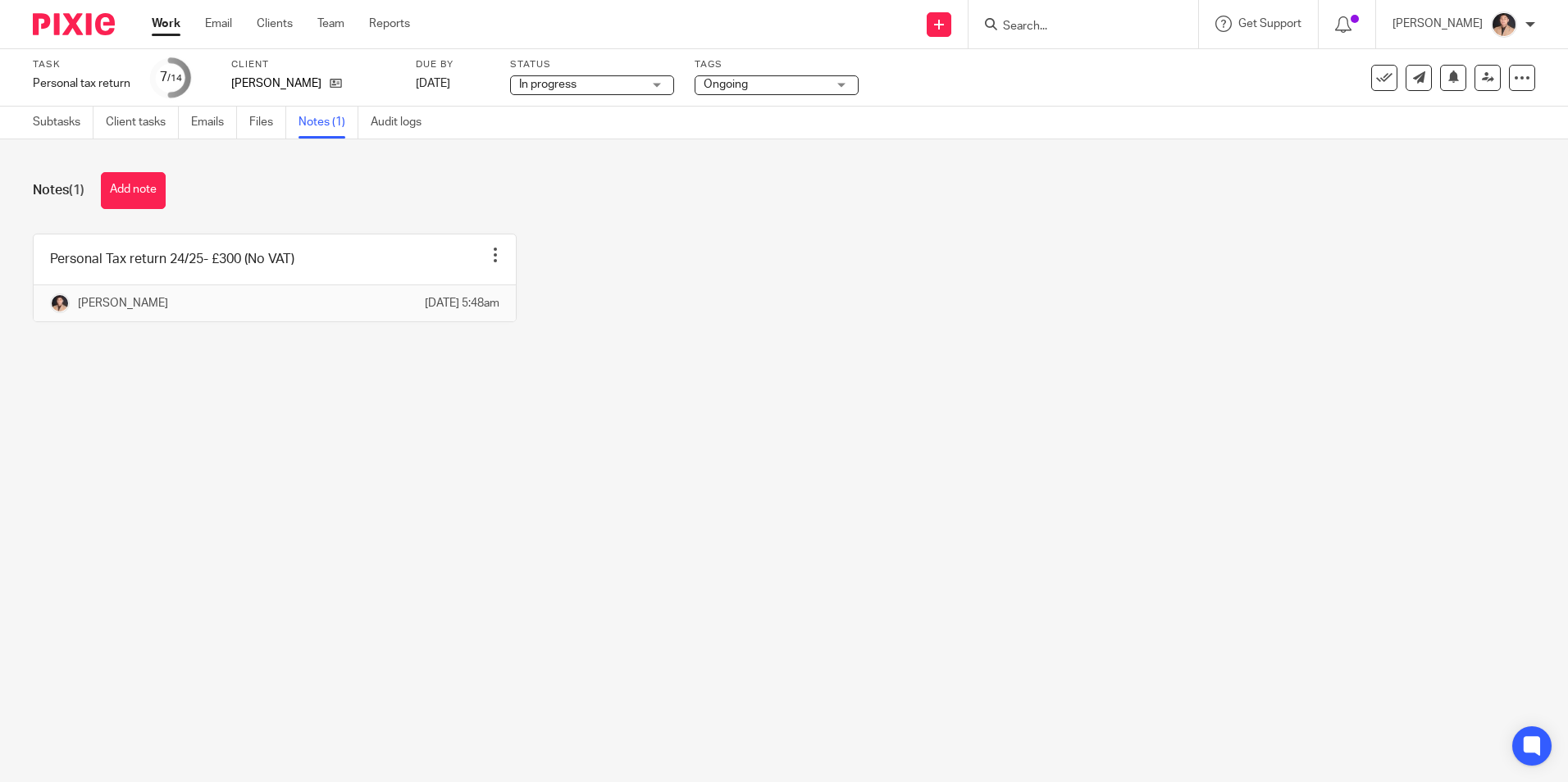
click at [167, 36] on div "Work Email Clients Team Reports Work Email Clients Team Reports Settings" at bounding box center [285, 24] width 299 height 48
click at [167, 30] on link "Work" at bounding box center [166, 24] width 29 height 17
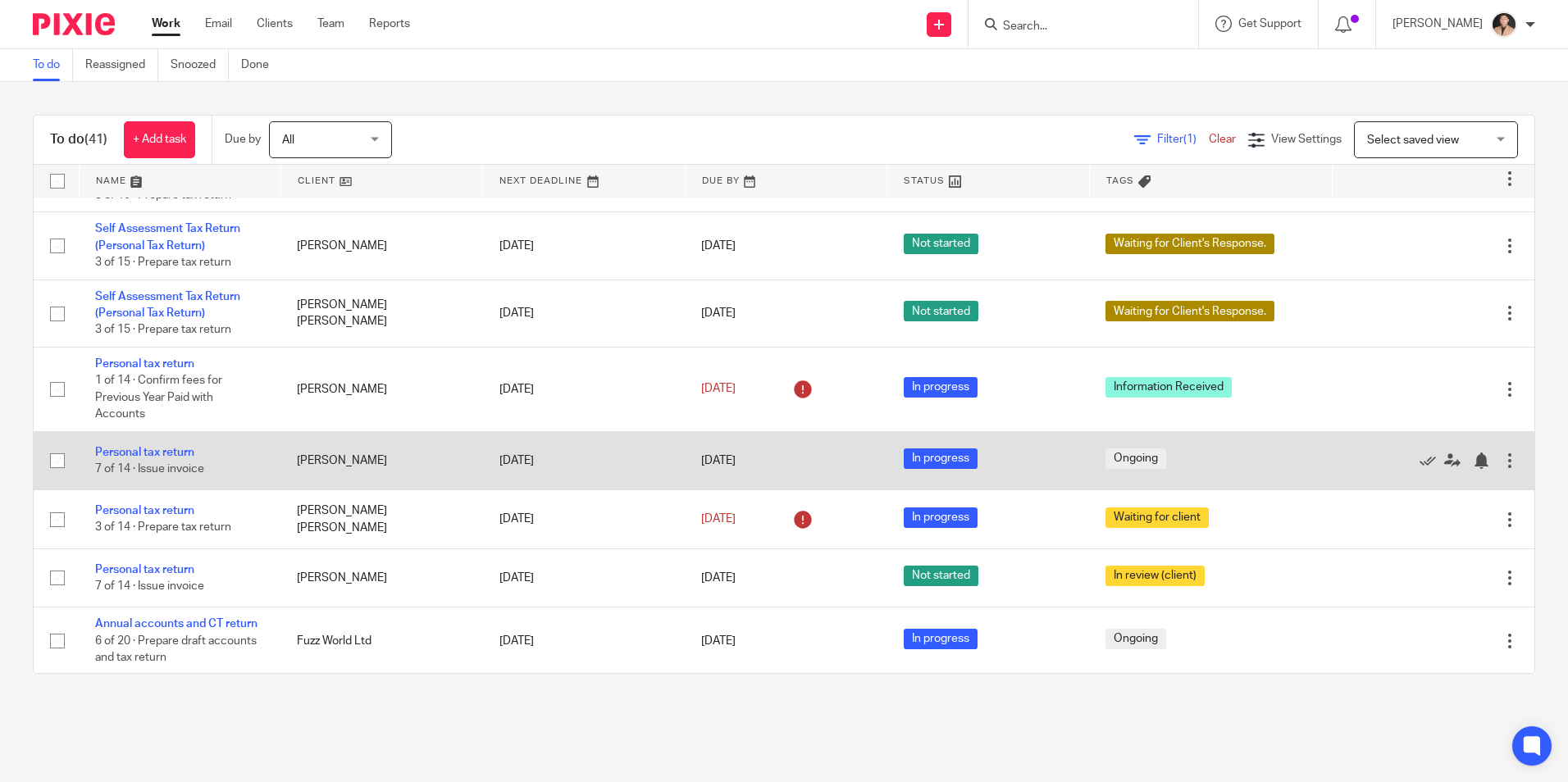
scroll to position [2058, 0]
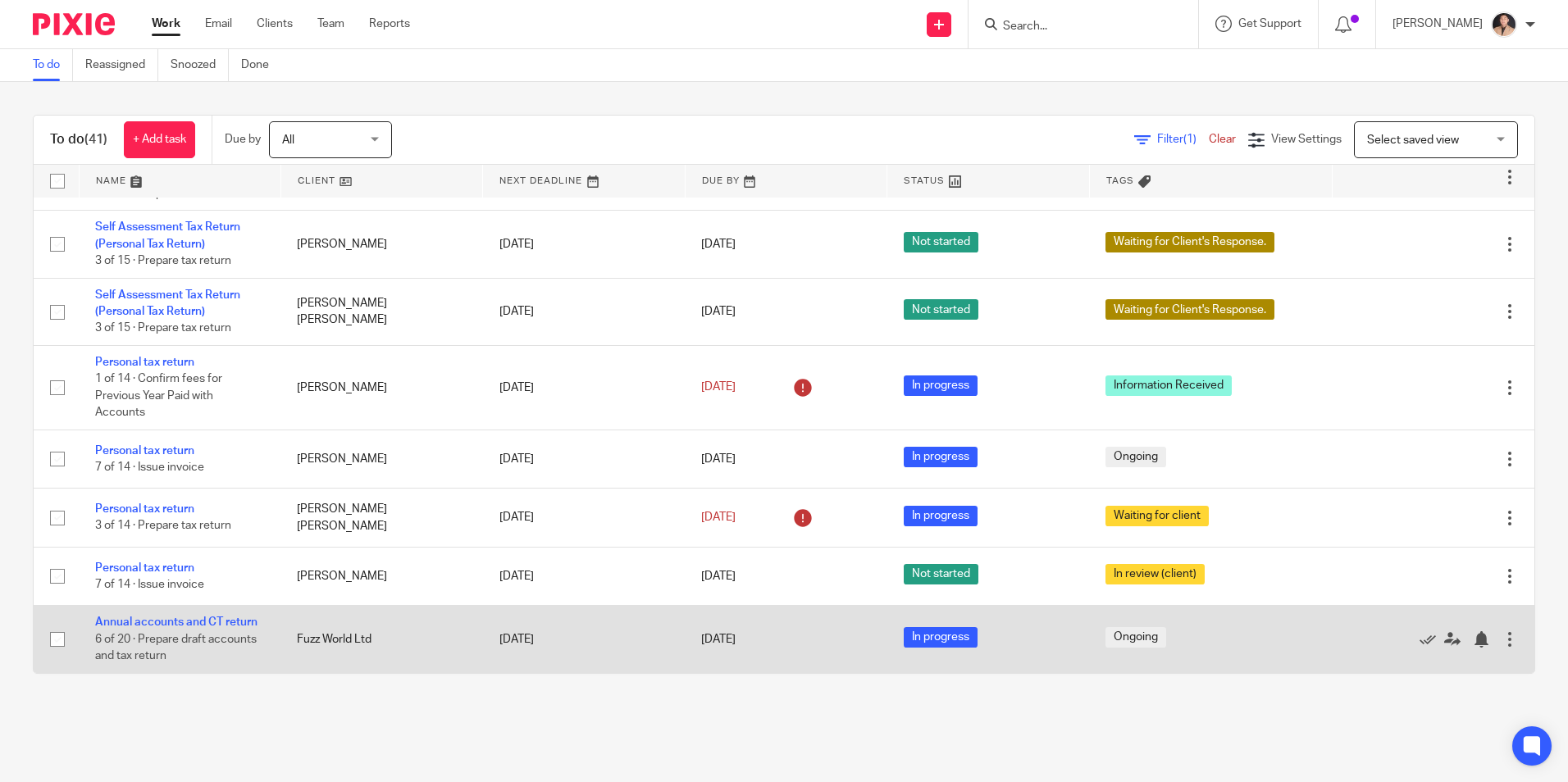
click at [164, 454] on link "Personal tax return" at bounding box center [144, 451] width 99 height 12
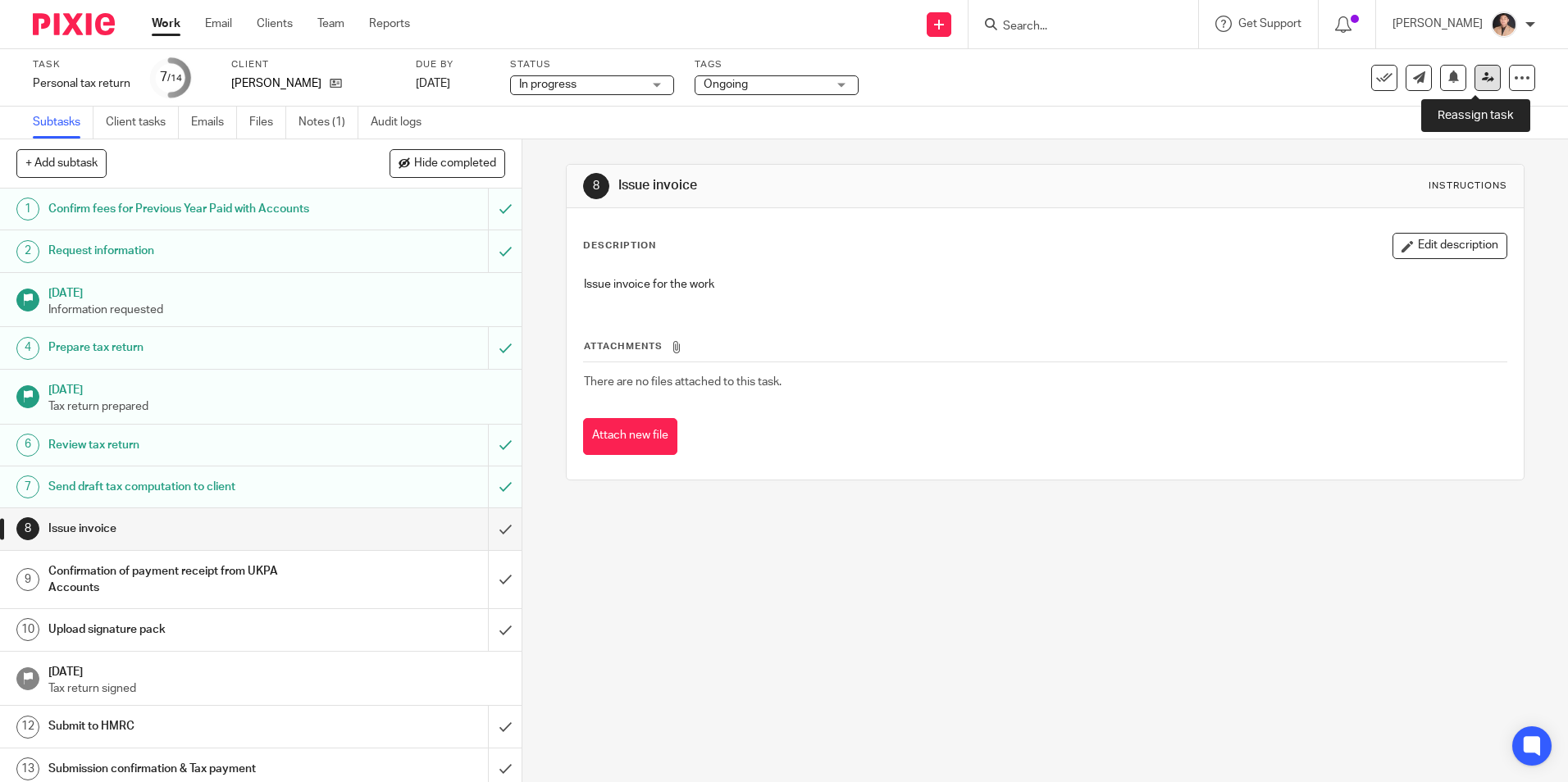
click at [1482, 83] on link at bounding box center [1488, 78] width 27 height 27
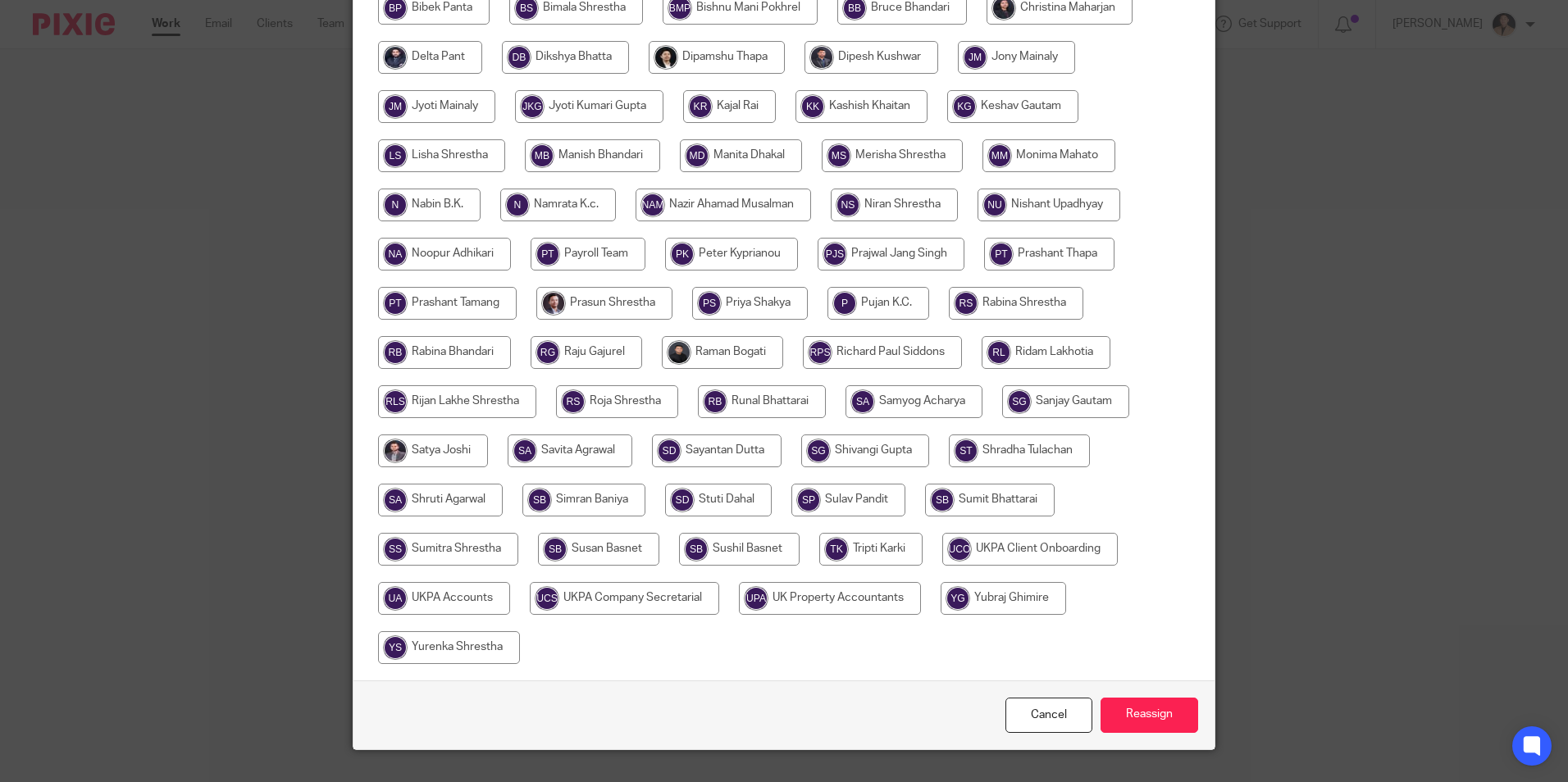
scroll to position [487, 0]
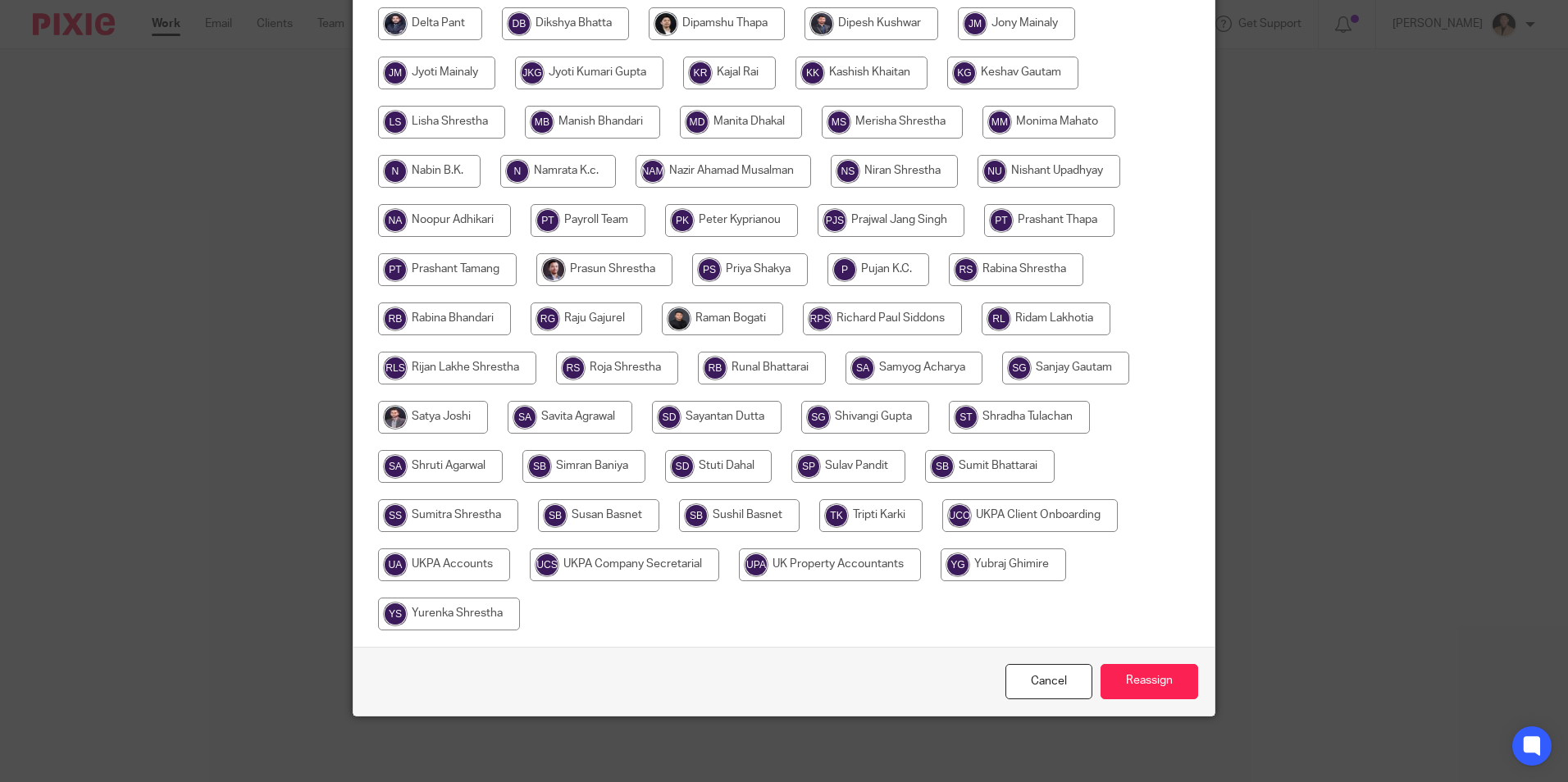
click at [430, 565] on input "radio" at bounding box center [444, 564] width 132 height 32
radio input "true"
click at [1163, 683] on input "Reassign" at bounding box center [1149, 681] width 97 height 35
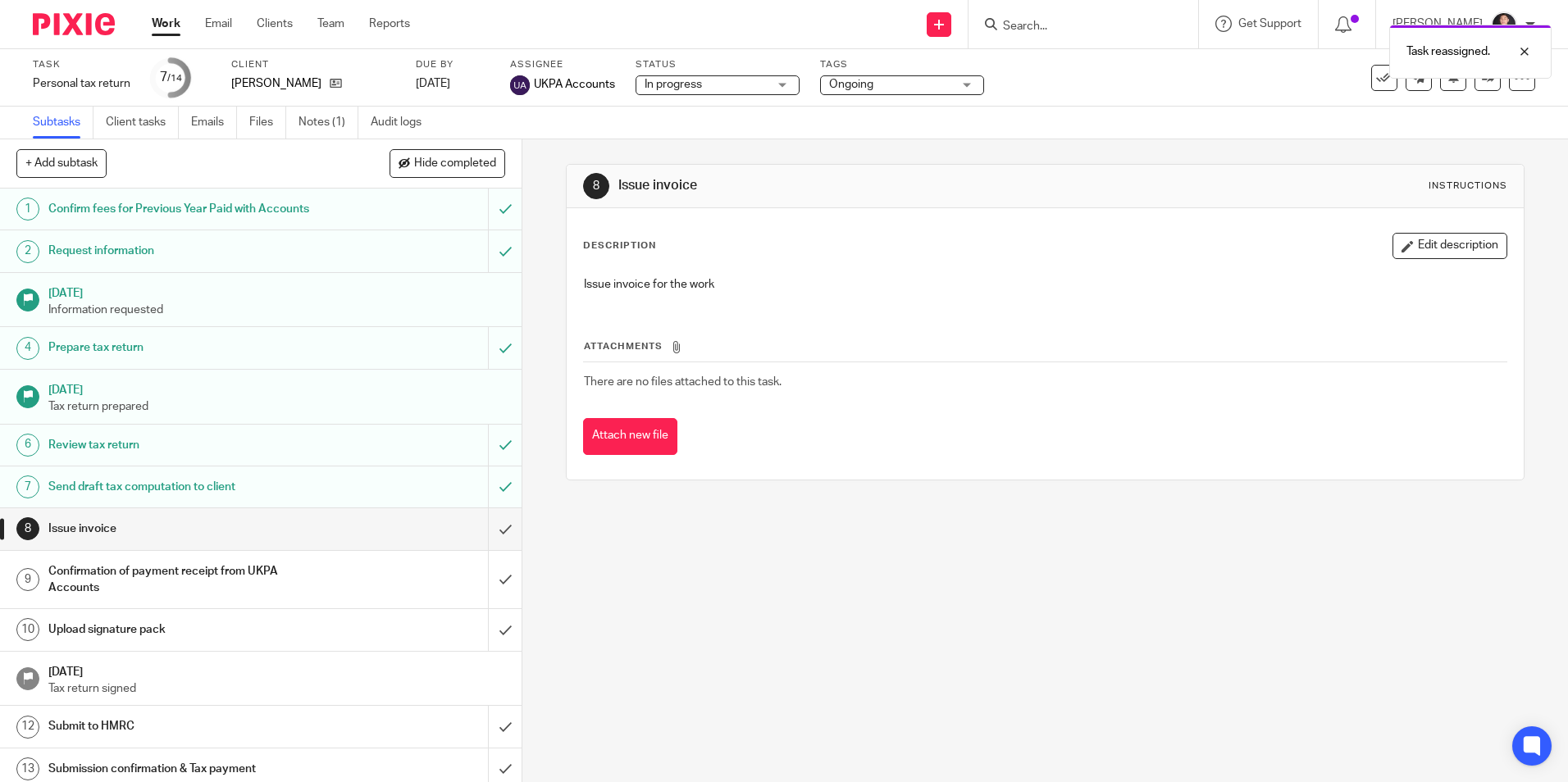
click at [165, 25] on link "Work" at bounding box center [166, 24] width 29 height 17
